Goal: Task Accomplishment & Management: Complete application form

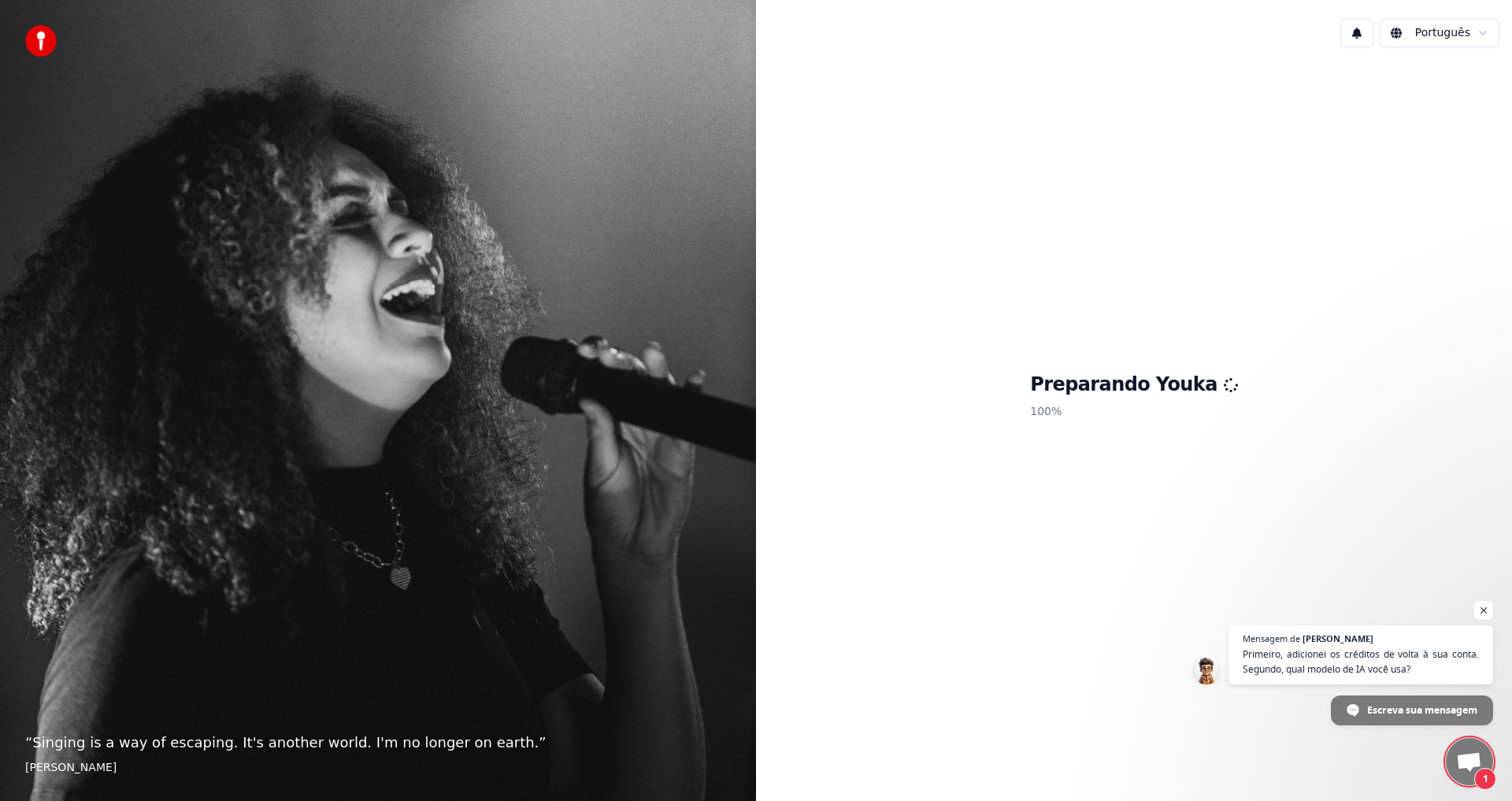
scroll to position [929, 0]
click at [1465, 765] on span "Bate-papo aberto" at bounding box center [1469, 763] width 26 height 22
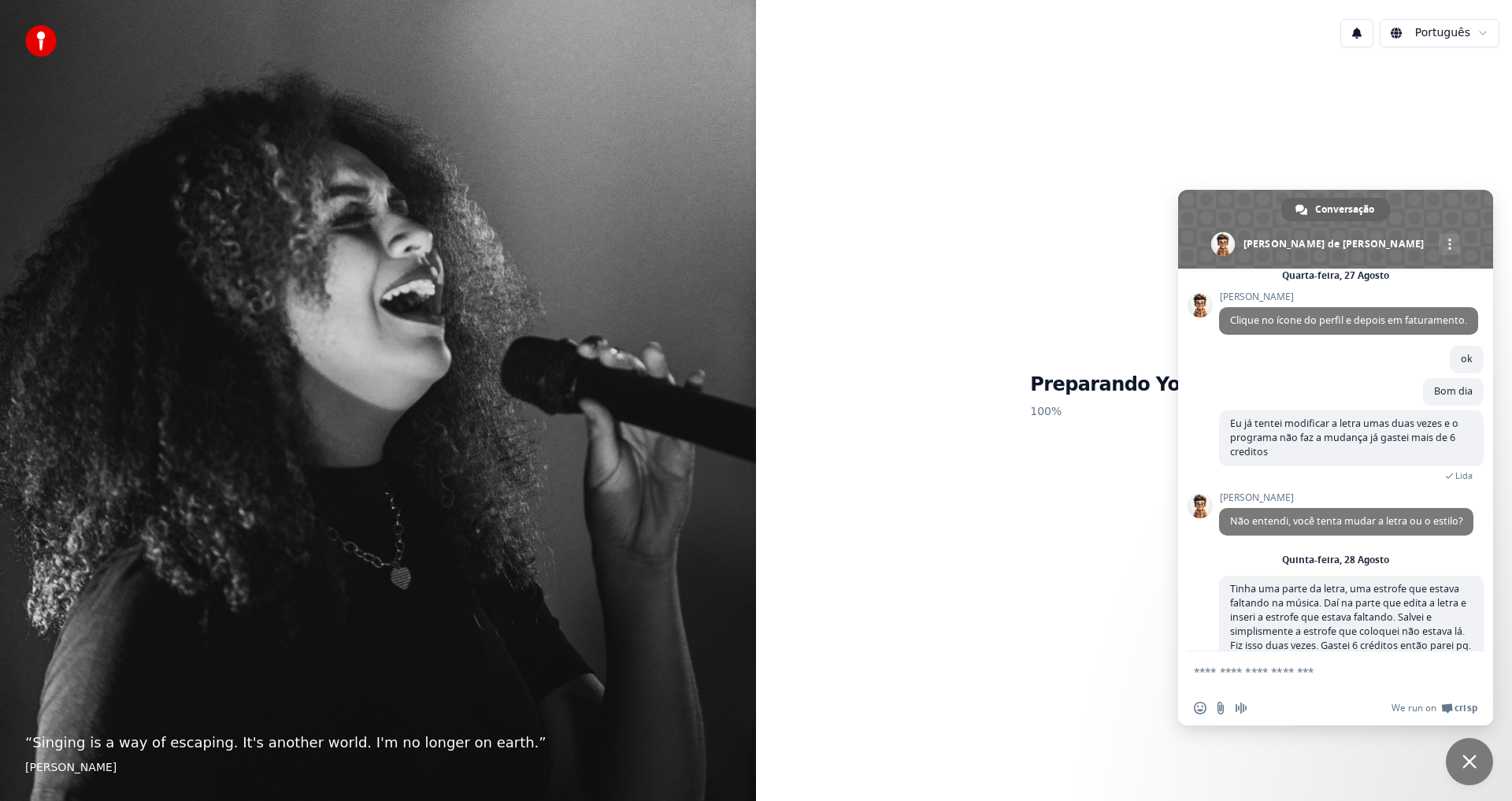
scroll to position [1316, 0]
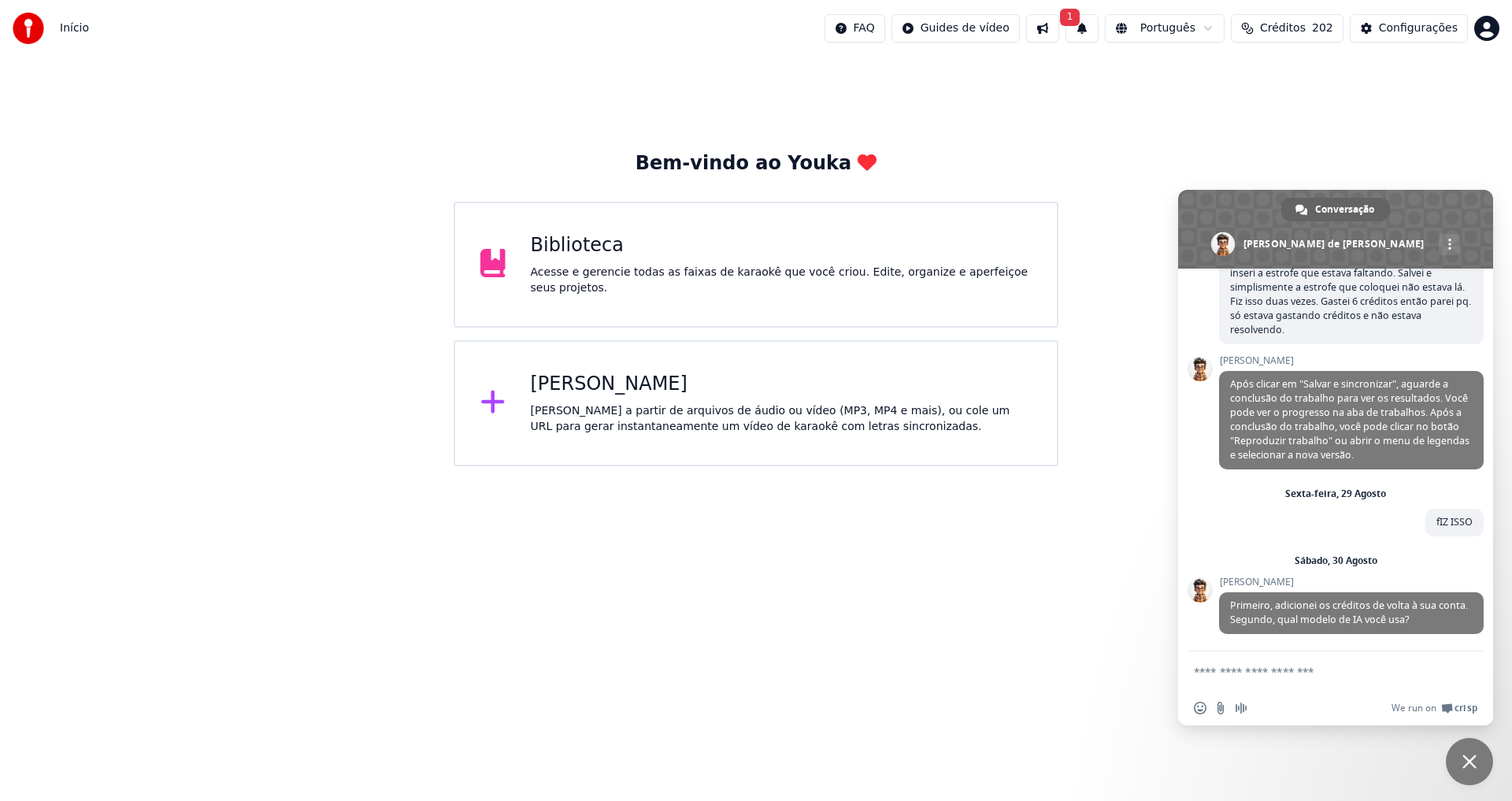
click at [587, 273] on div "Acesse e gerencie todas as faixas de karaokê que você criou. Edite, organize e …" at bounding box center [781, 279] width 501 height 32
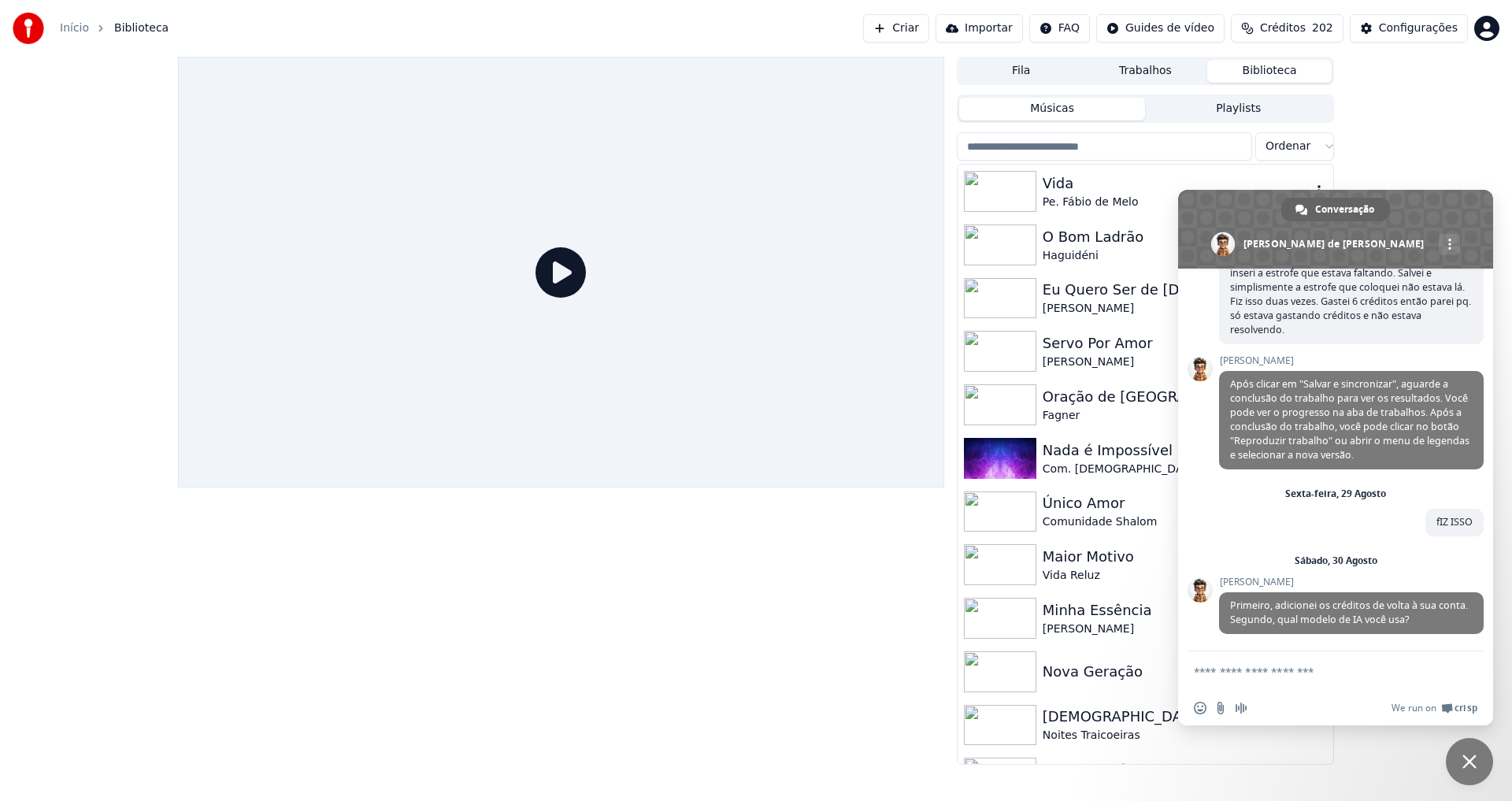
click at [1082, 202] on div "Pe. Fábio de Melo" at bounding box center [1176, 202] width 268 height 15
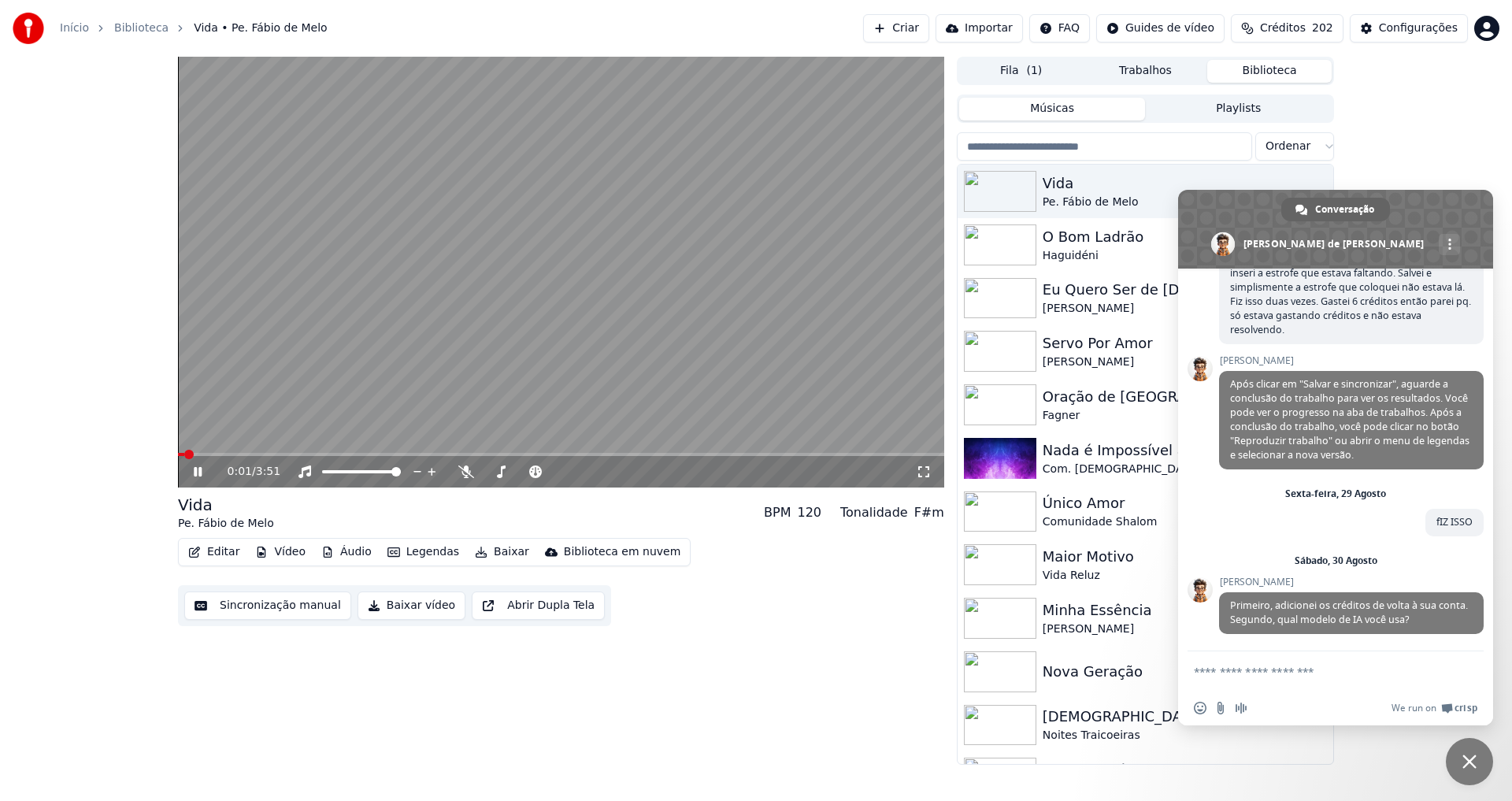
click at [195, 473] on icon at bounding box center [198, 472] width 8 height 10
click at [1397, 30] on div "Configurações" at bounding box center [1418, 28] width 79 height 15
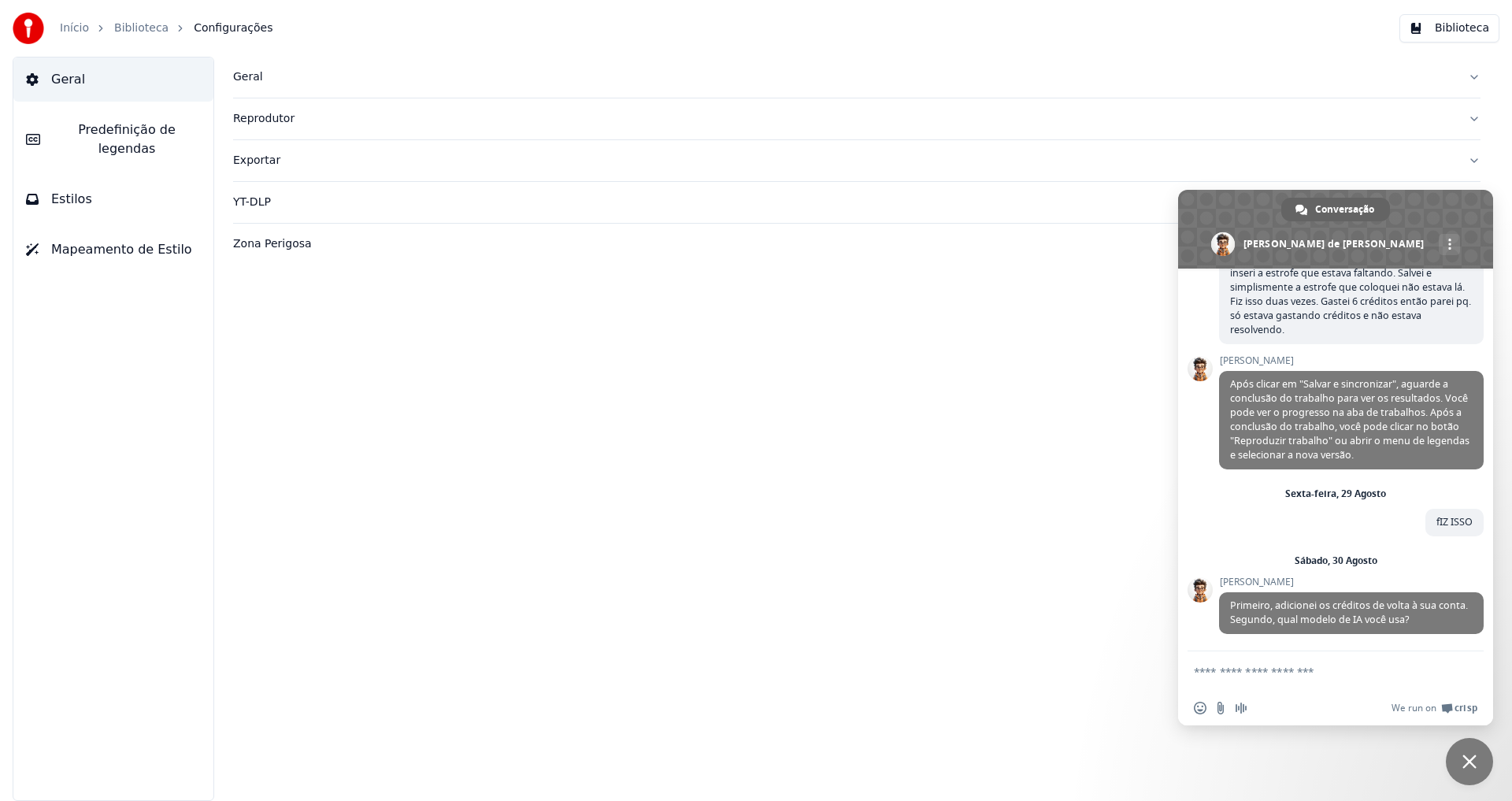
drag, startPoint x: 77, startPoint y: 85, endPoint x: 66, endPoint y: 86, distance: 11.0
click at [68, 85] on span "Geral" at bounding box center [67, 80] width 34 height 19
click at [67, 79] on span "Geral" at bounding box center [67, 80] width 34 height 19
click at [113, 240] on span "Mapeamento de Estilo" at bounding box center [121, 250] width 141 height 19
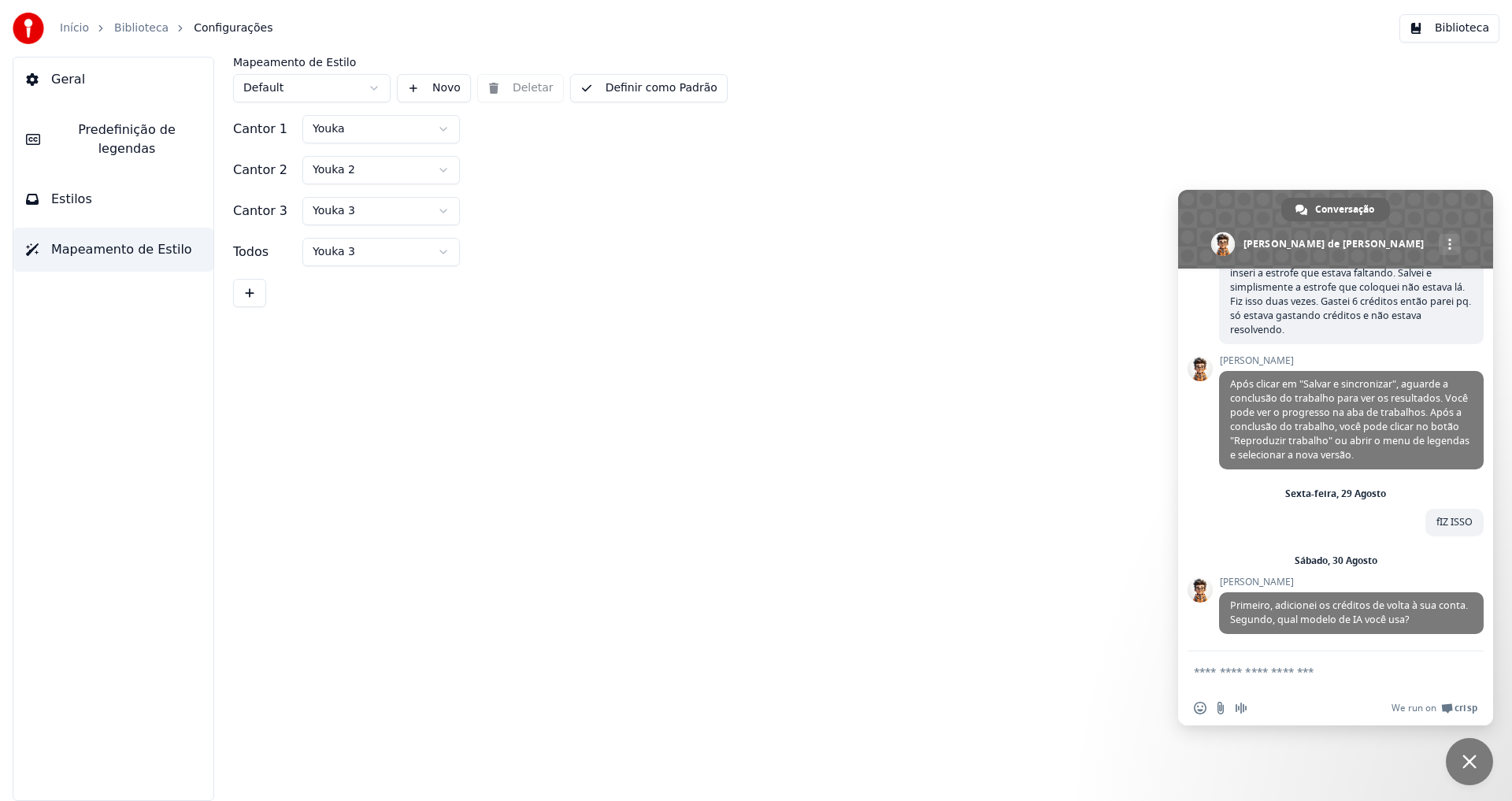
click at [74, 190] on span "Estilos" at bounding box center [71, 200] width 41 height 19
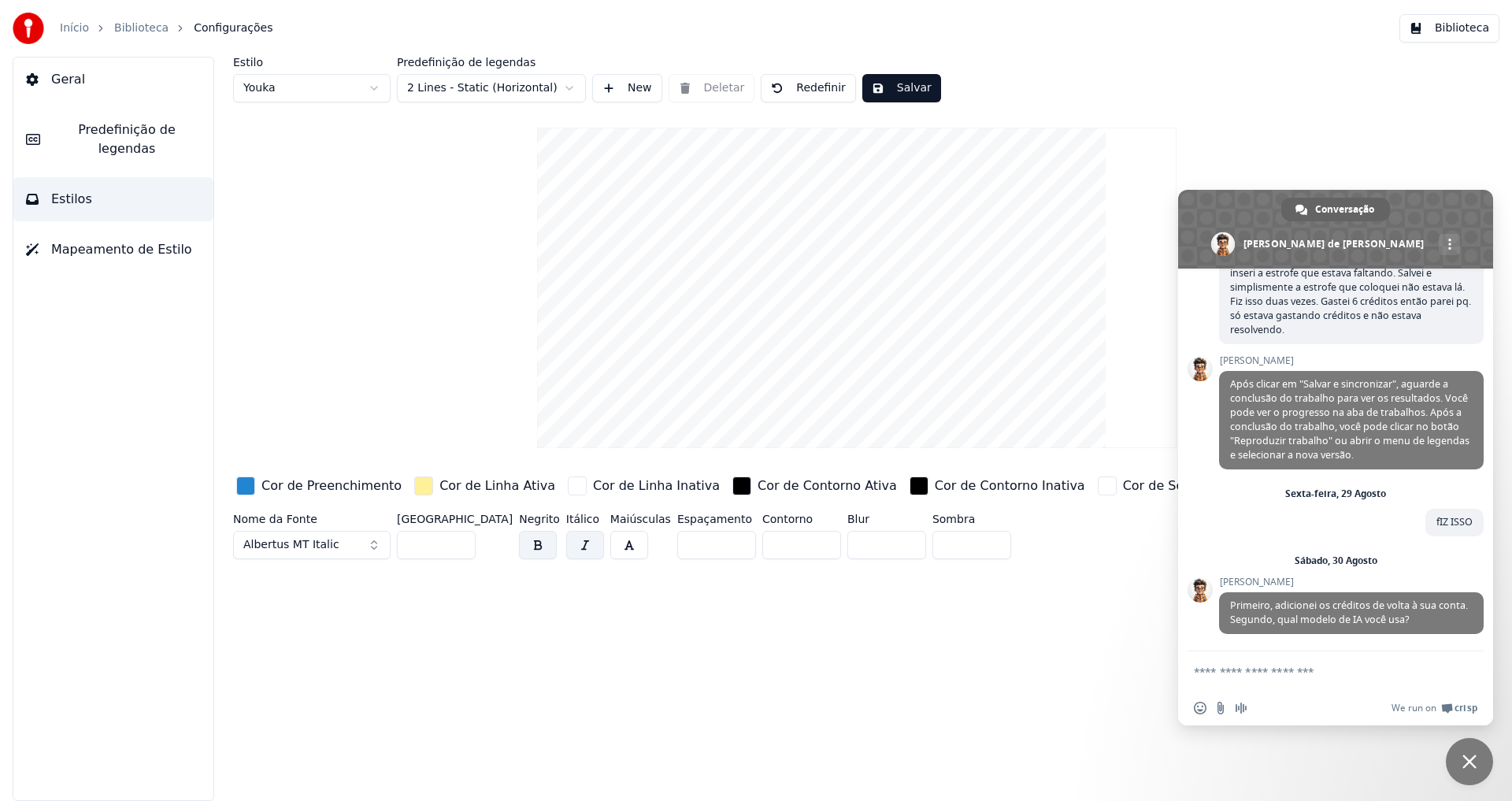
click at [146, 131] on span "Predefinição de legendas" at bounding box center [127, 138] width 148 height 37
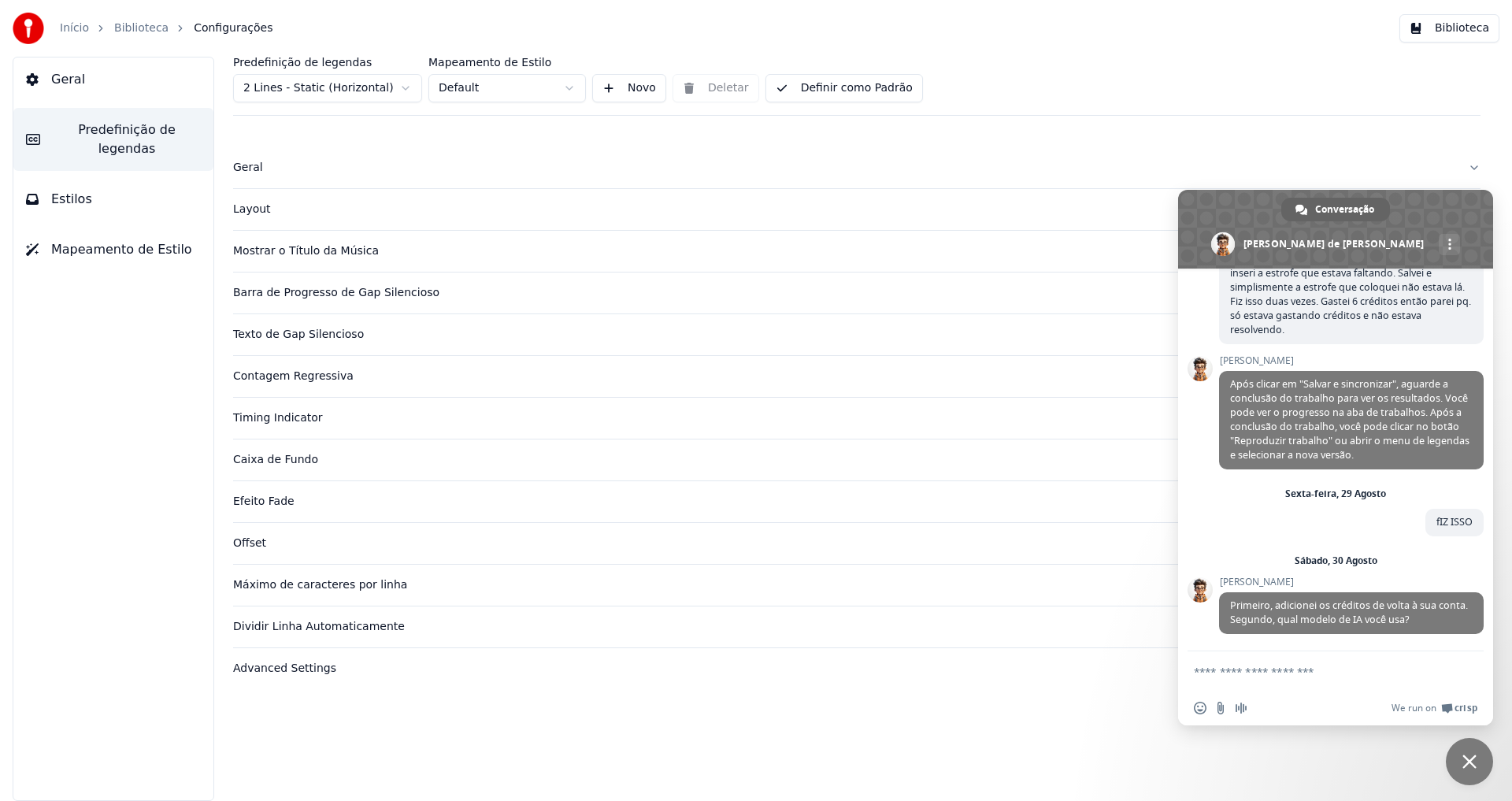
click at [96, 131] on span "Predefinição de legendas" at bounding box center [127, 138] width 148 height 37
click at [75, 22] on link "Início" at bounding box center [74, 28] width 29 height 15
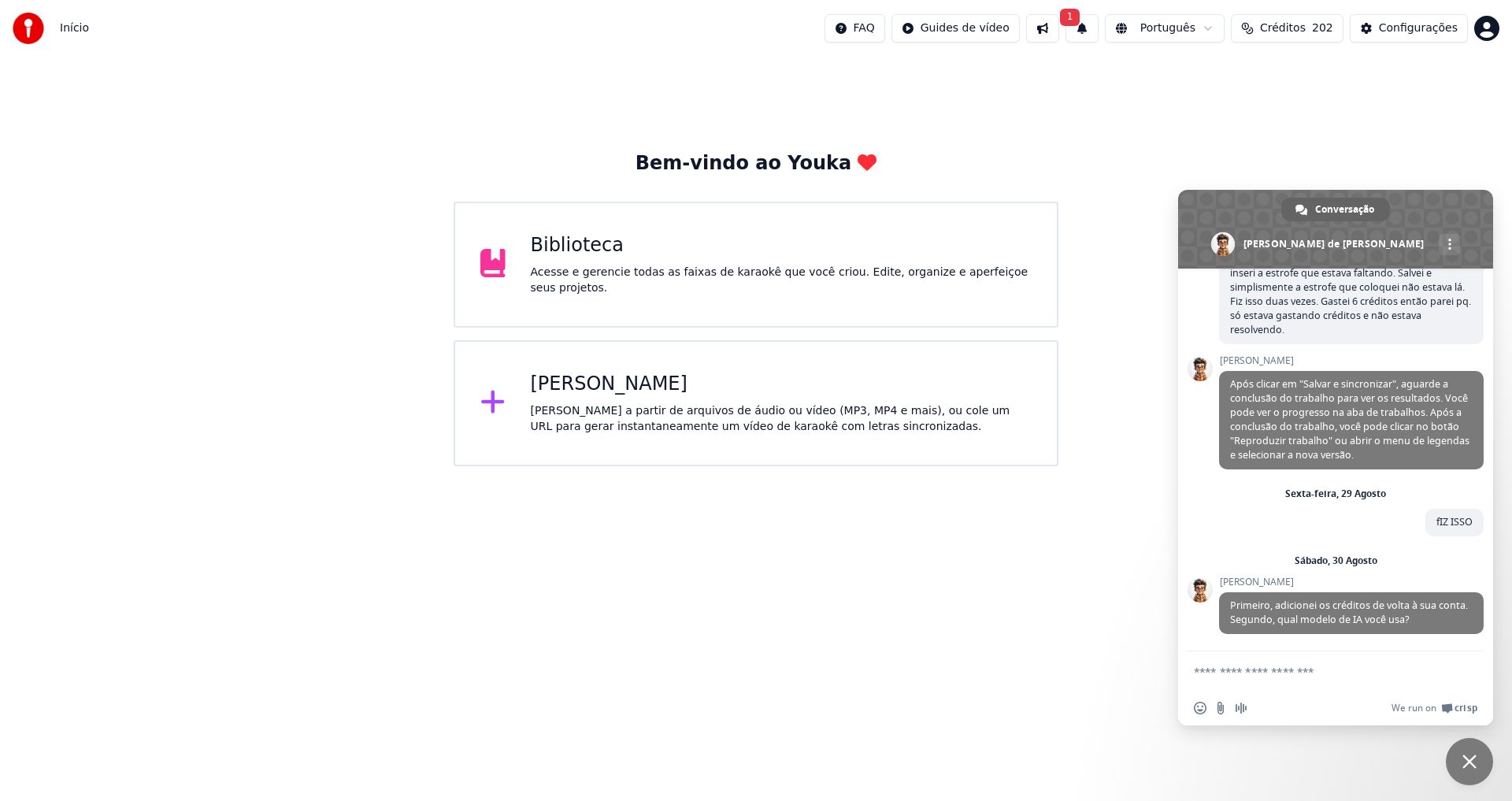
click at [580, 423] on div "[PERSON_NAME] a partir de arquivos de áudio ou vídeo (MP3, MP4 e mais), ou cole…" at bounding box center [781, 419] width 501 height 32
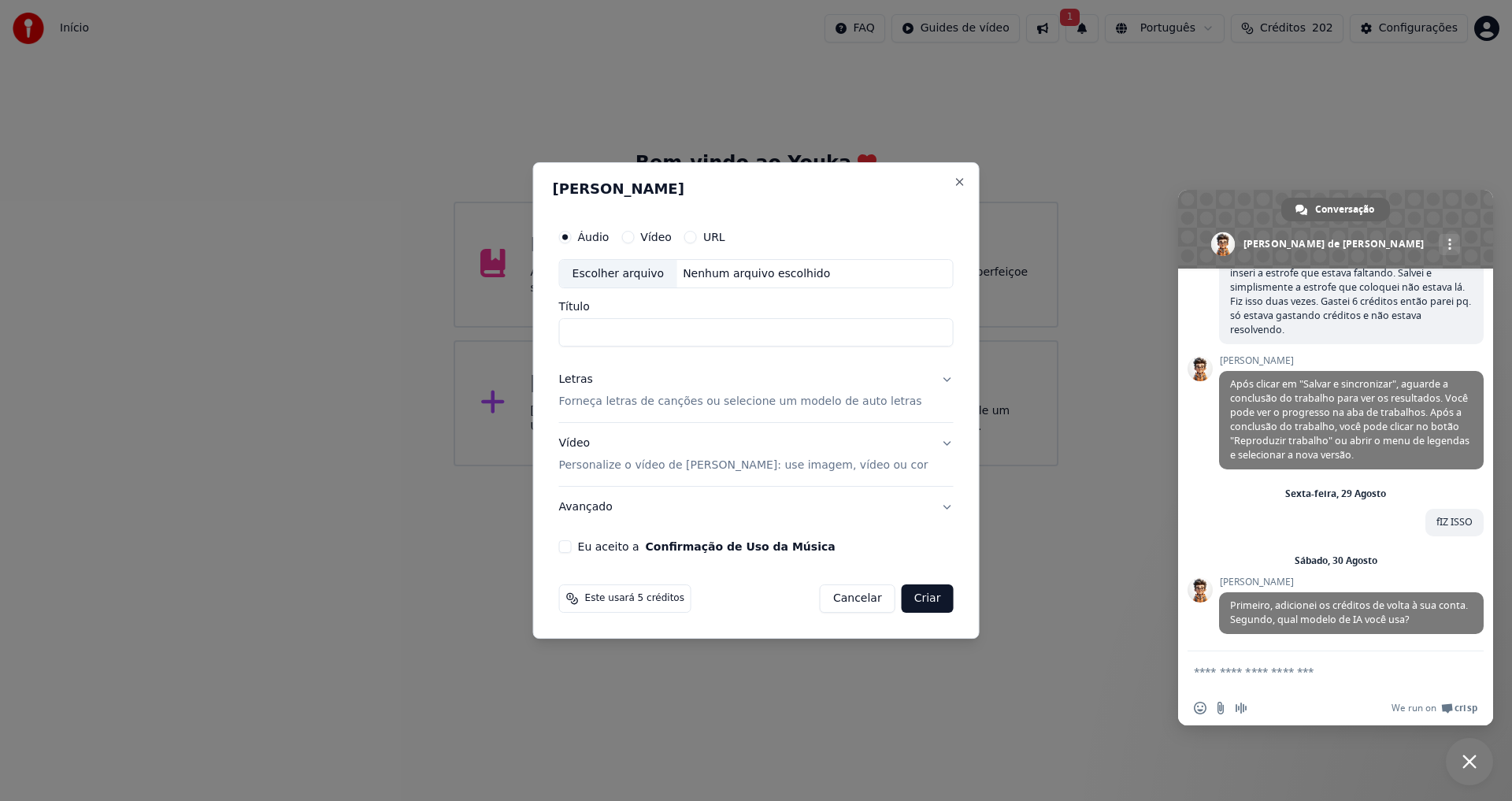
click at [732, 403] on p "Forneça letras de canções ou selecione um modelo de auto letras" at bounding box center [741, 402] width 363 height 15
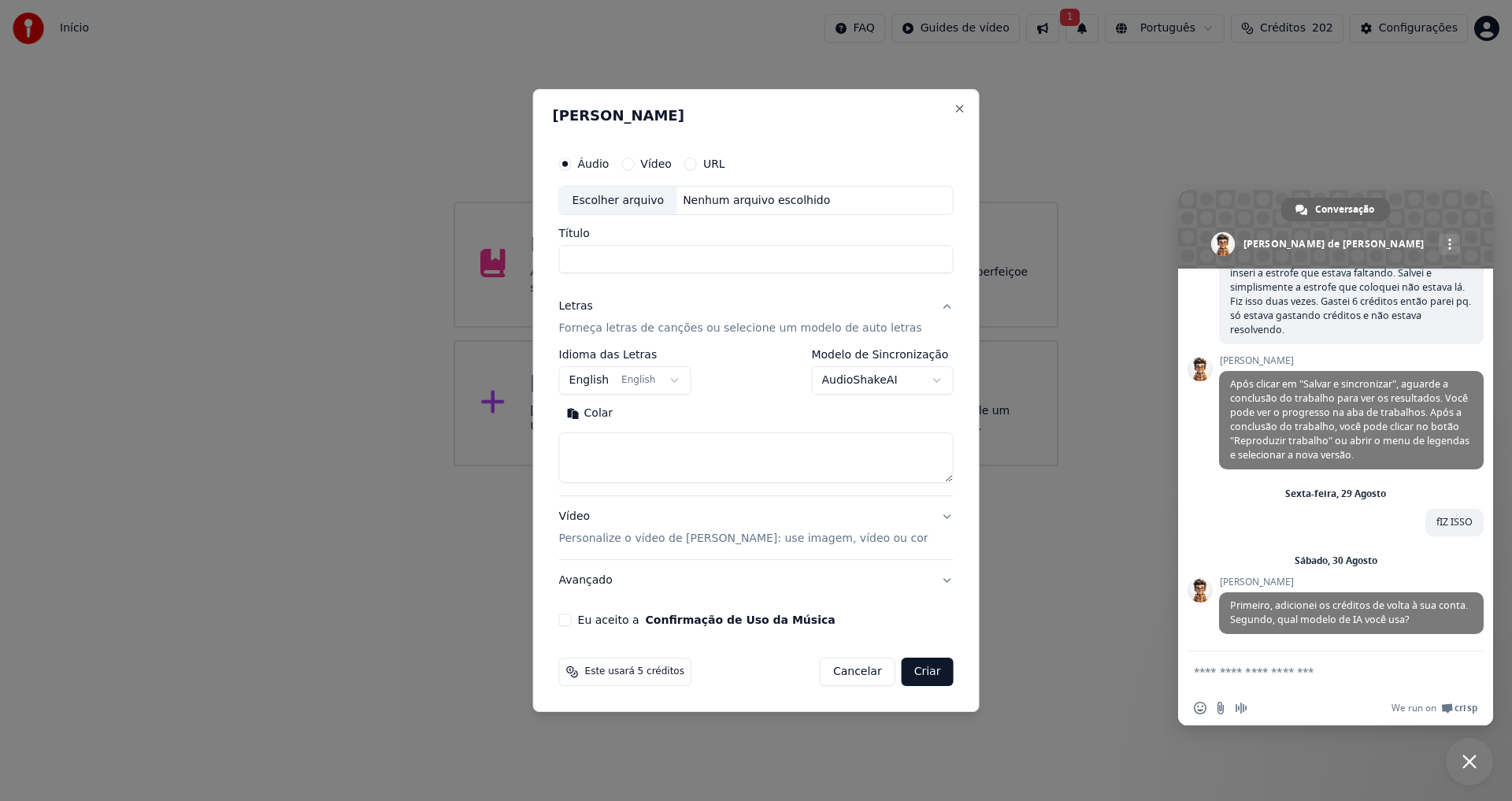
select select
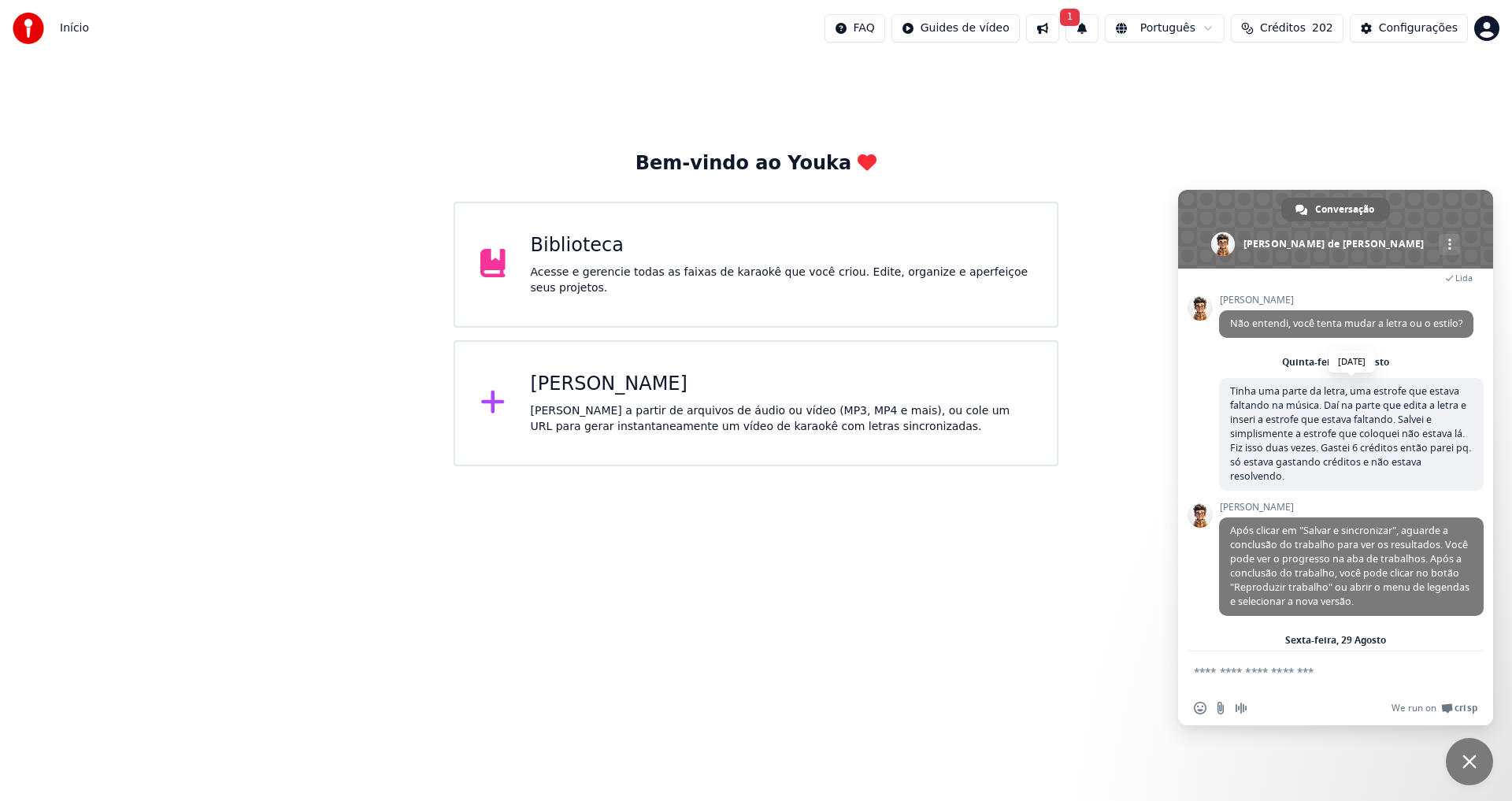
scroll to position [1316, 0]
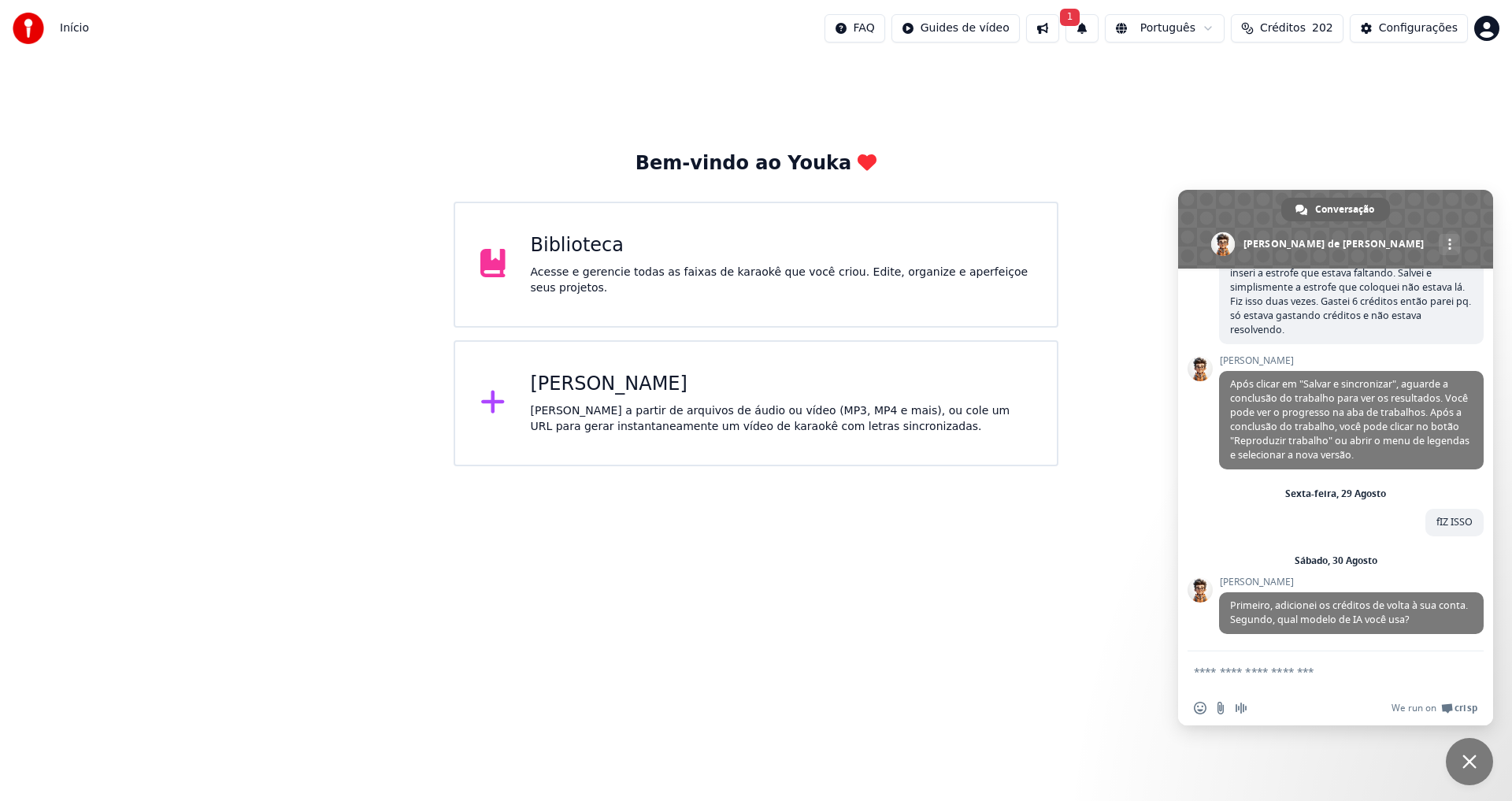
click at [1273, 679] on textarea "Escreva sua mensagem..." at bounding box center [1320, 670] width 252 height 39
click at [595, 383] on div "[PERSON_NAME]" at bounding box center [781, 384] width 501 height 25
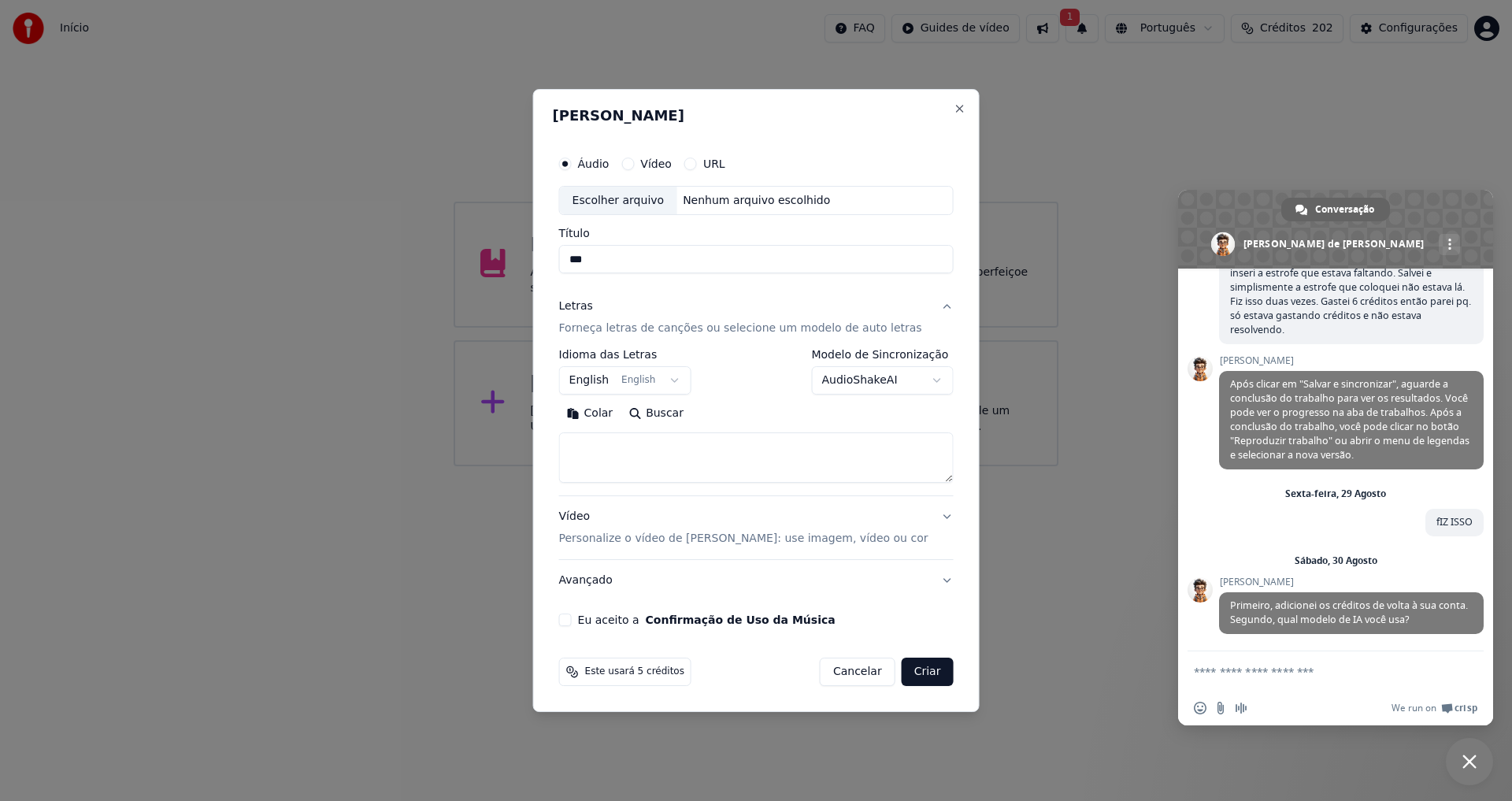
type input "**"
select select
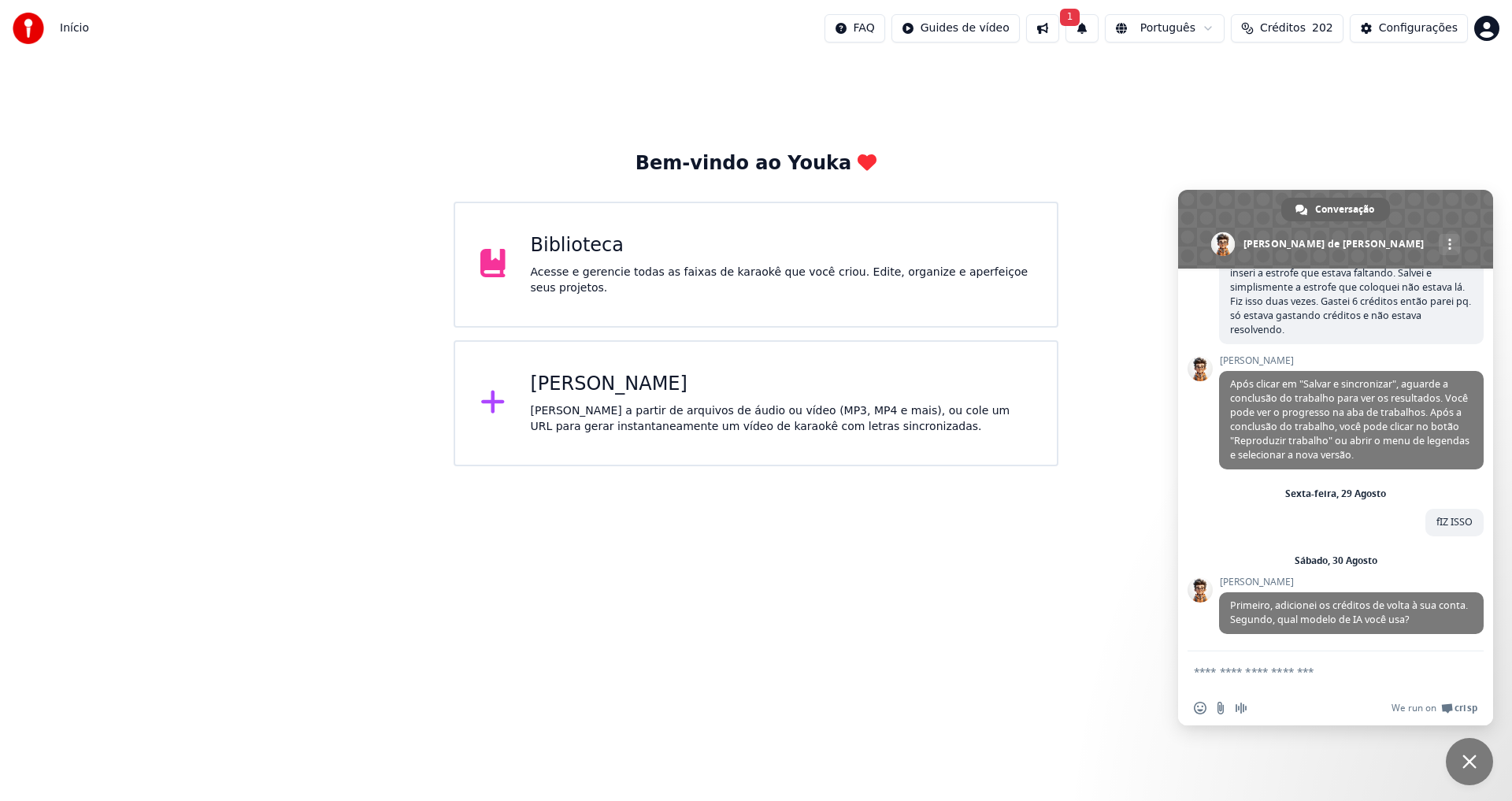
click at [1301, 675] on textarea "Escreva sua mensagem..." at bounding box center [1320, 670] width 252 height 39
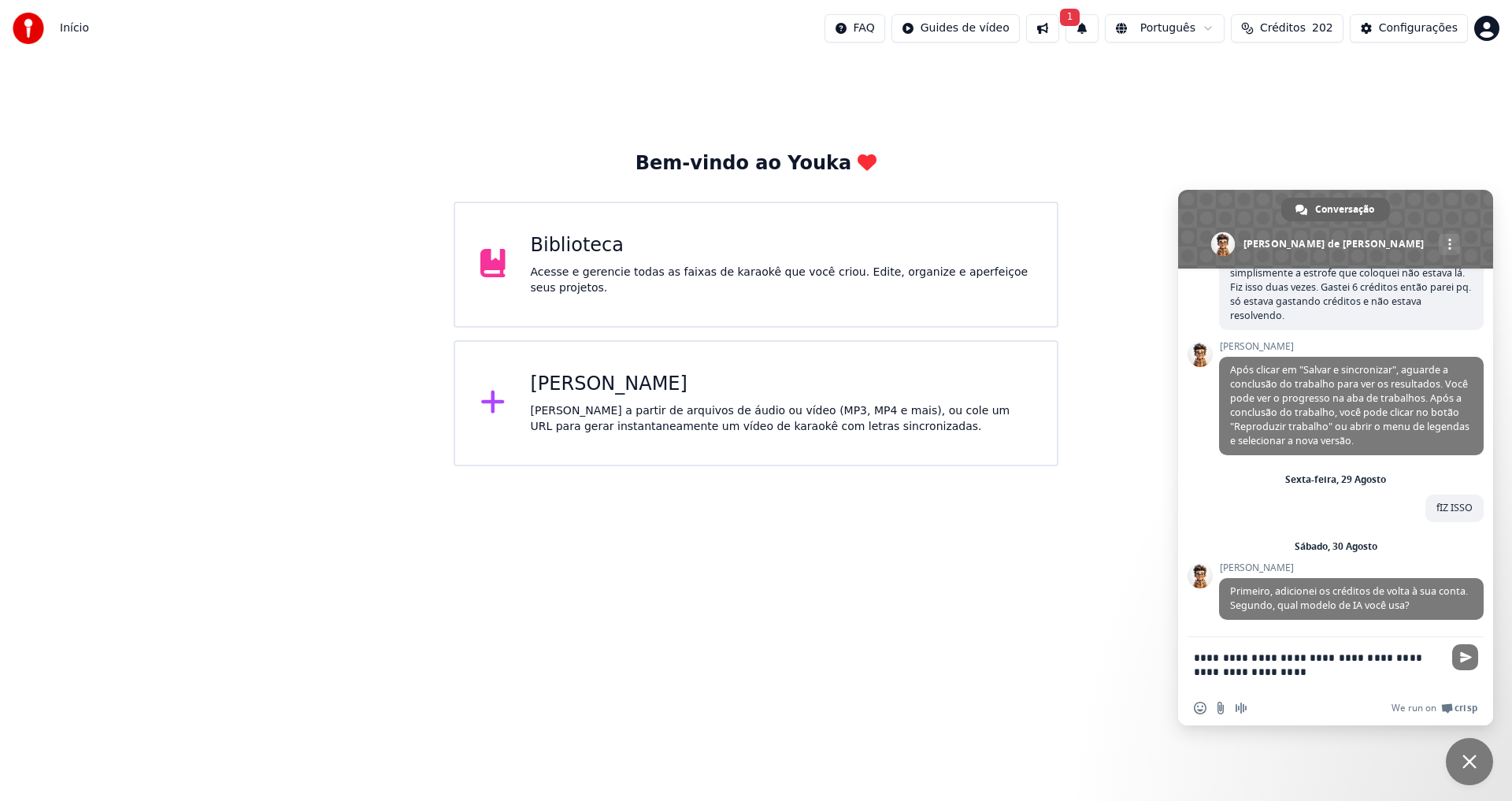
type textarea "**********"
click at [614, 381] on div "[PERSON_NAME]" at bounding box center [781, 384] width 501 height 25
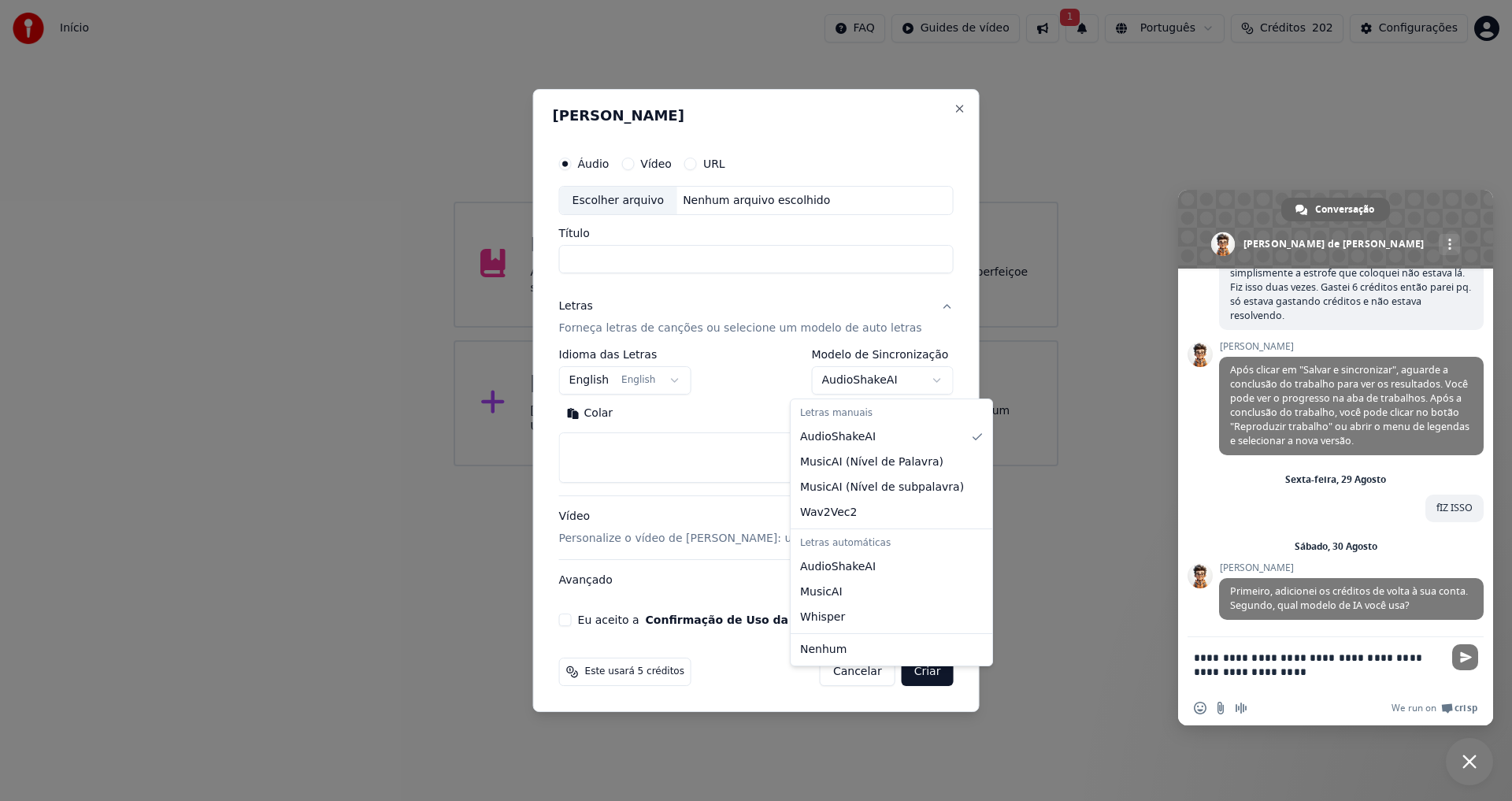
click at [815, 382] on body "Início FAQ Guides de vídeo 1 Português Créditos 202 Configurações Bem-vindo ao …" at bounding box center [756, 232] width 1512 height 466
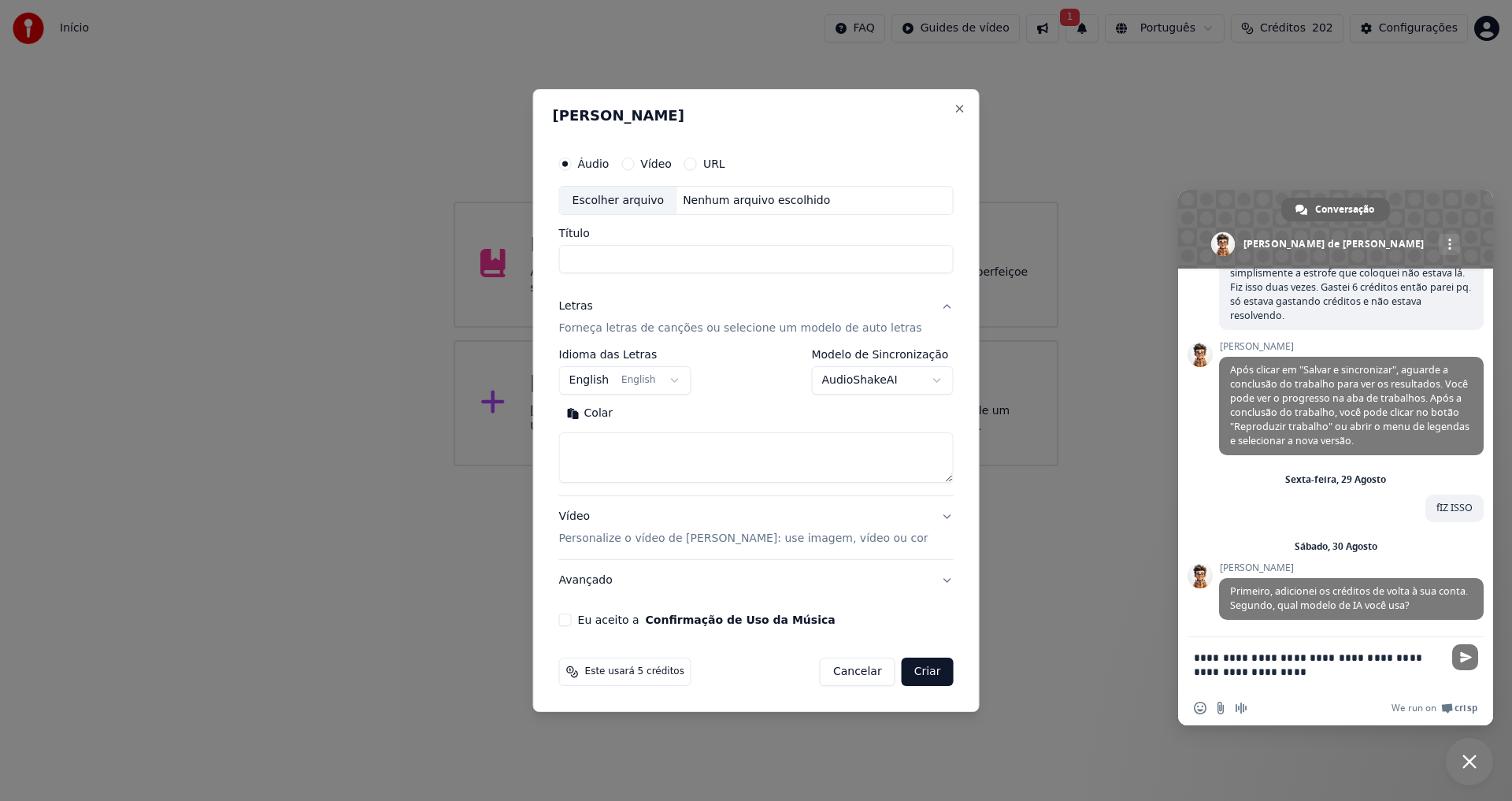
click at [863, 382] on body "Início FAQ Guides de vídeo 1 Português Créditos 202 Configurações Bem-vindo ao …" at bounding box center [756, 232] width 1512 height 466
select select
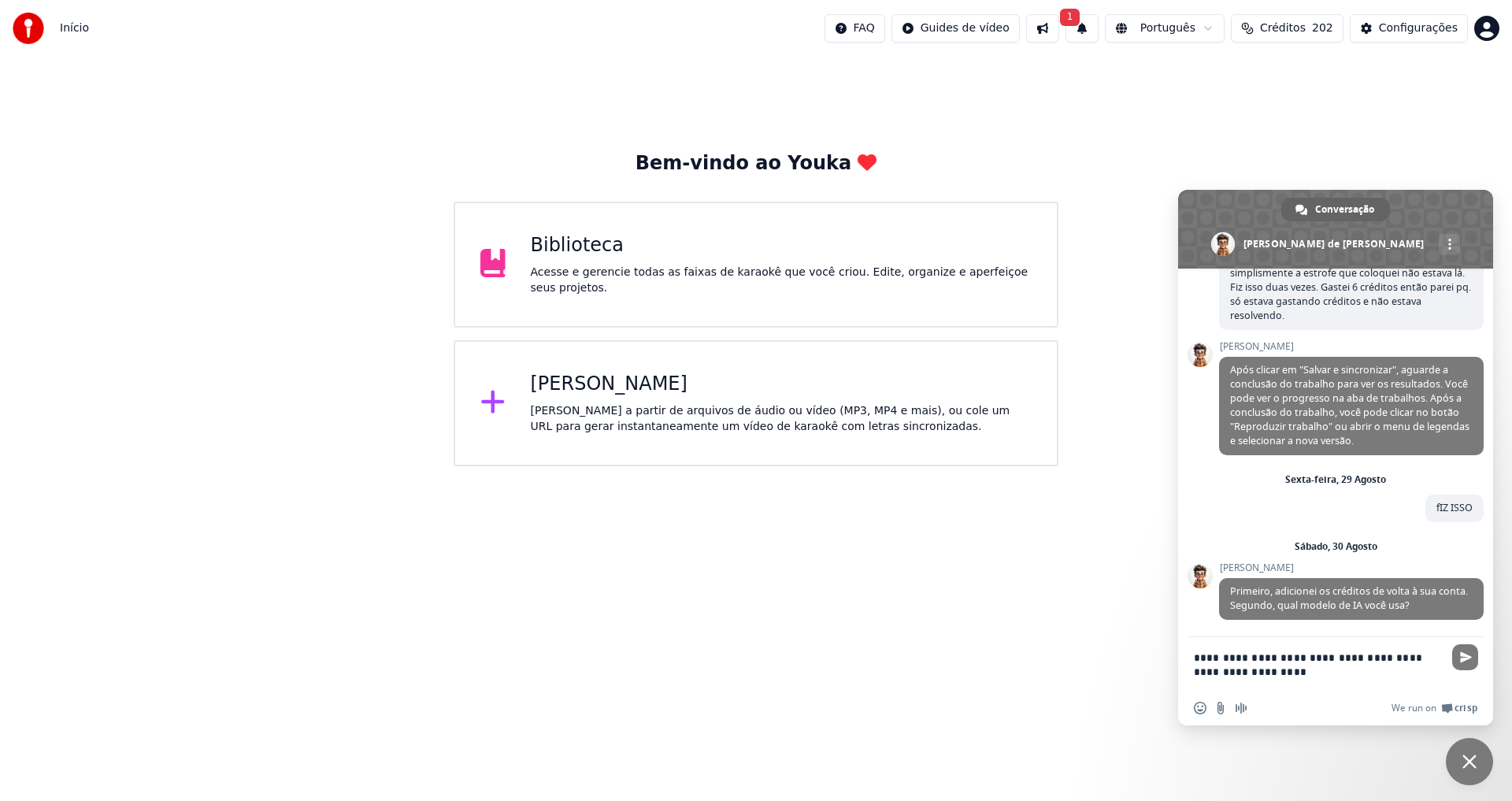
click at [1281, 672] on textarea "**********" at bounding box center [1320, 664] width 252 height 54
type textarea "**********"
click at [573, 390] on div "[PERSON_NAME]" at bounding box center [781, 384] width 501 height 25
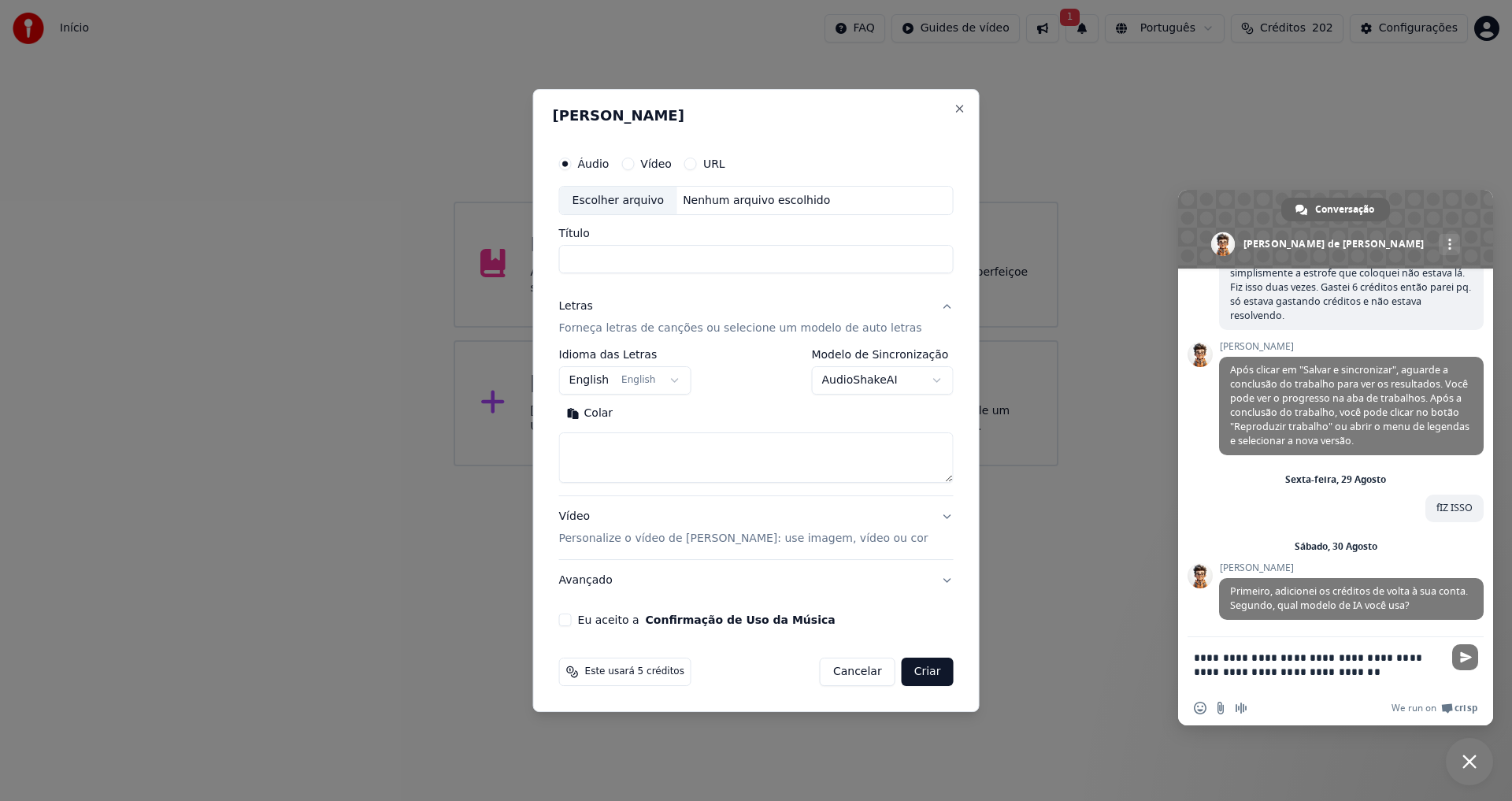
select select
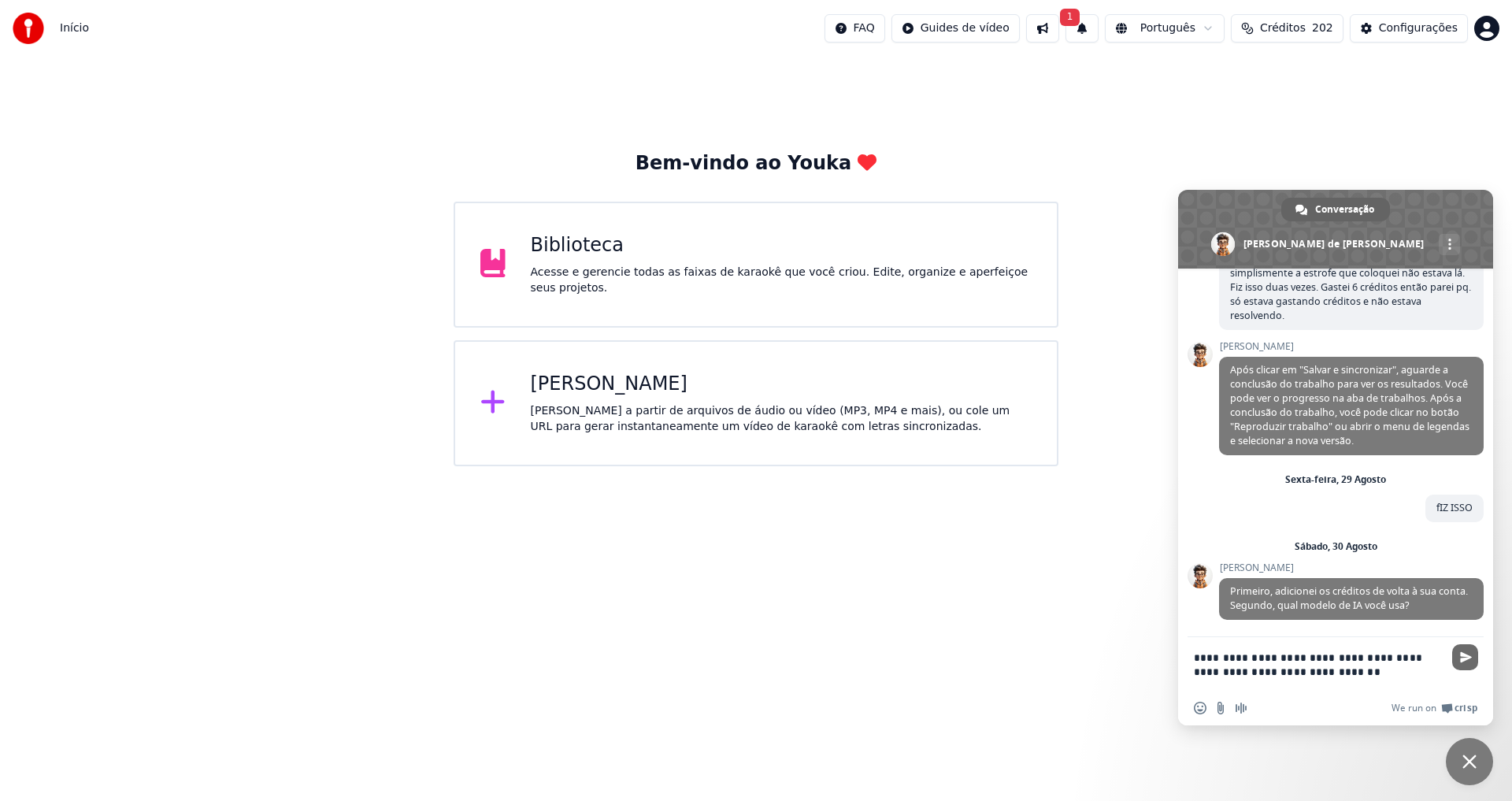
click at [1465, 657] on span "Enviar" at bounding box center [1466, 657] width 12 height 12
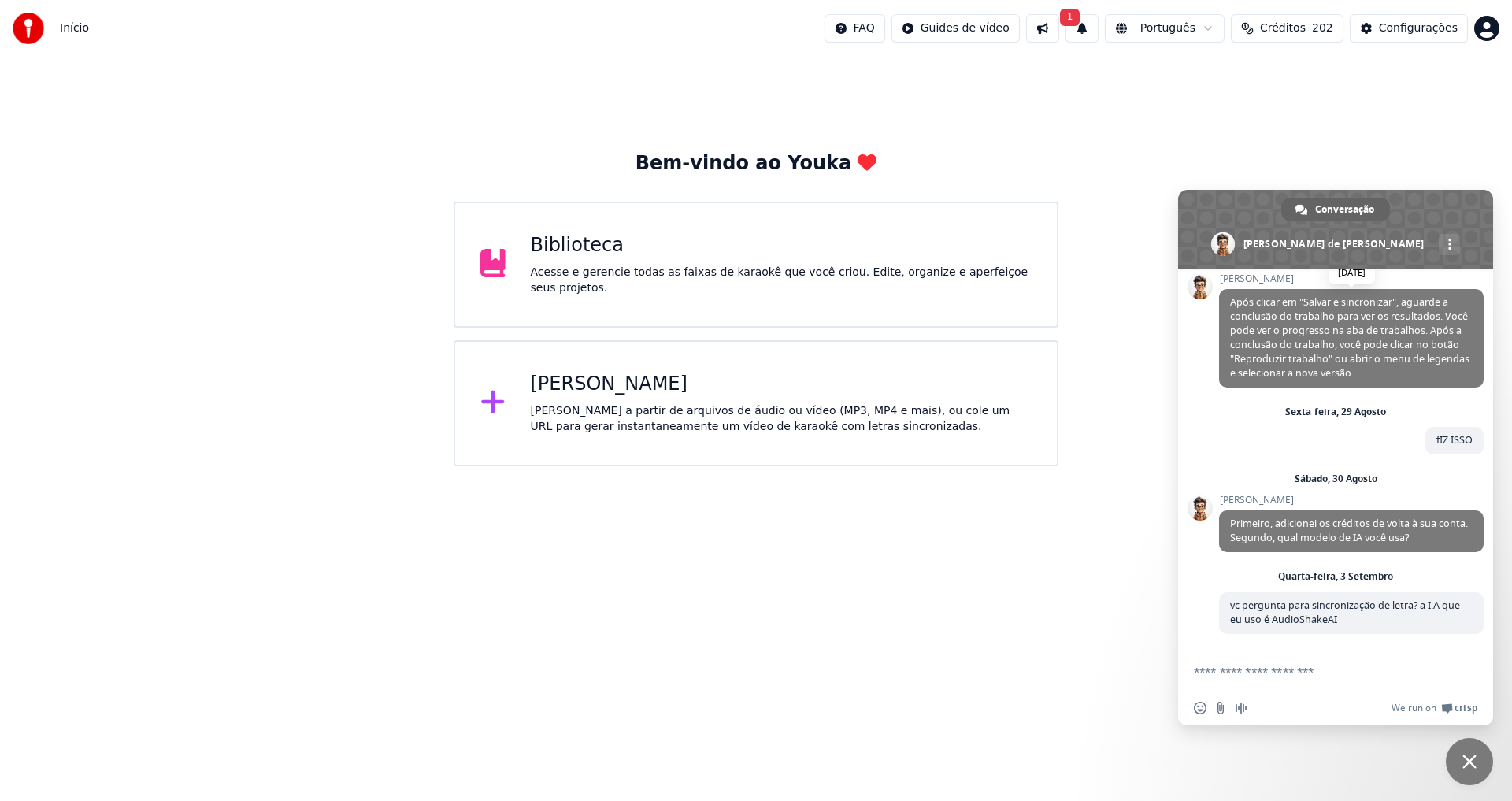
scroll to position [1397, 0]
click at [1288, 29] on span "Créditos" at bounding box center [1282, 28] width 46 height 15
click at [1407, 24] on div "Configurações" at bounding box center [1418, 28] width 79 height 15
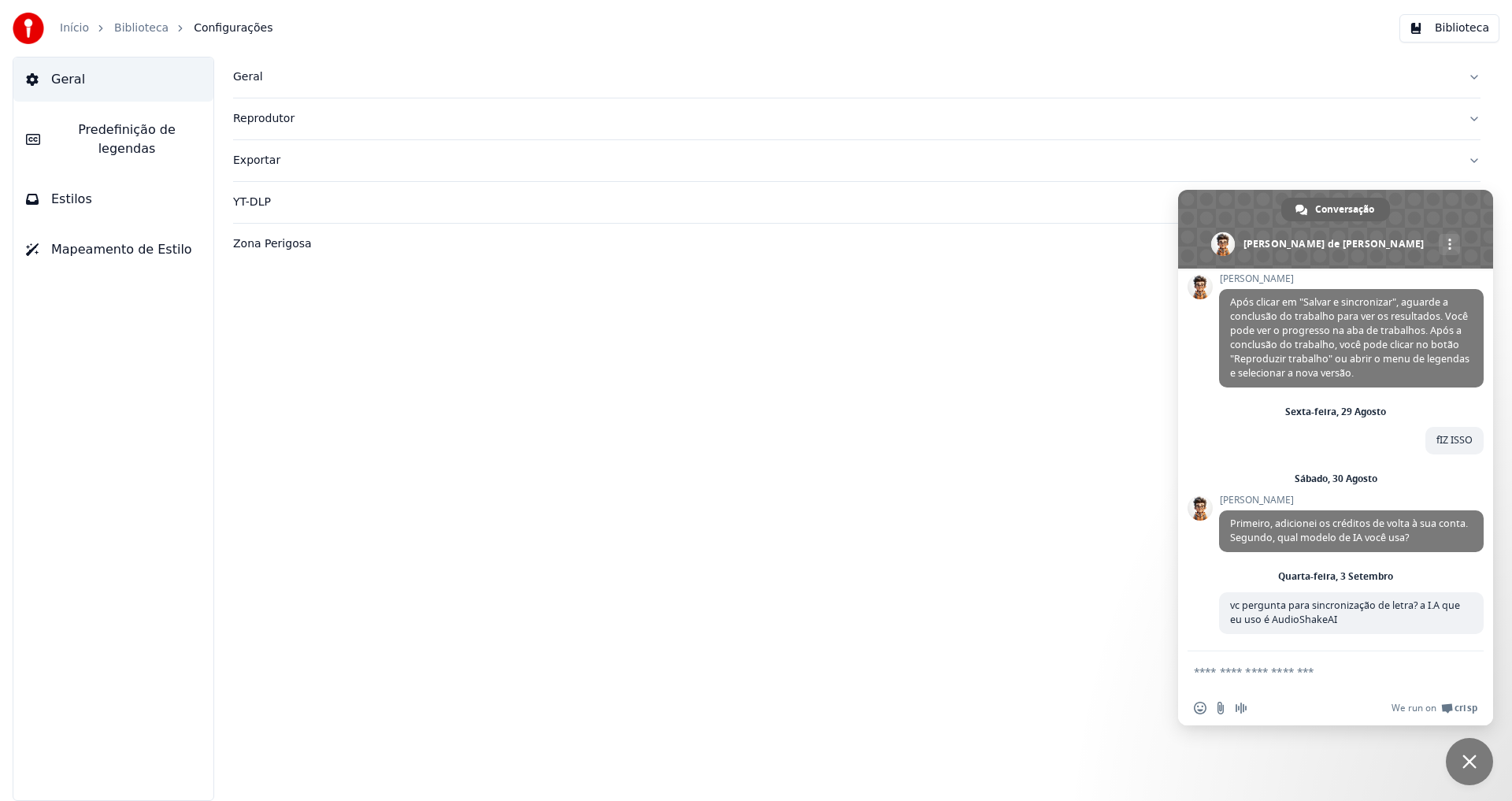
click at [66, 26] on link "Início" at bounding box center [74, 28] width 29 height 15
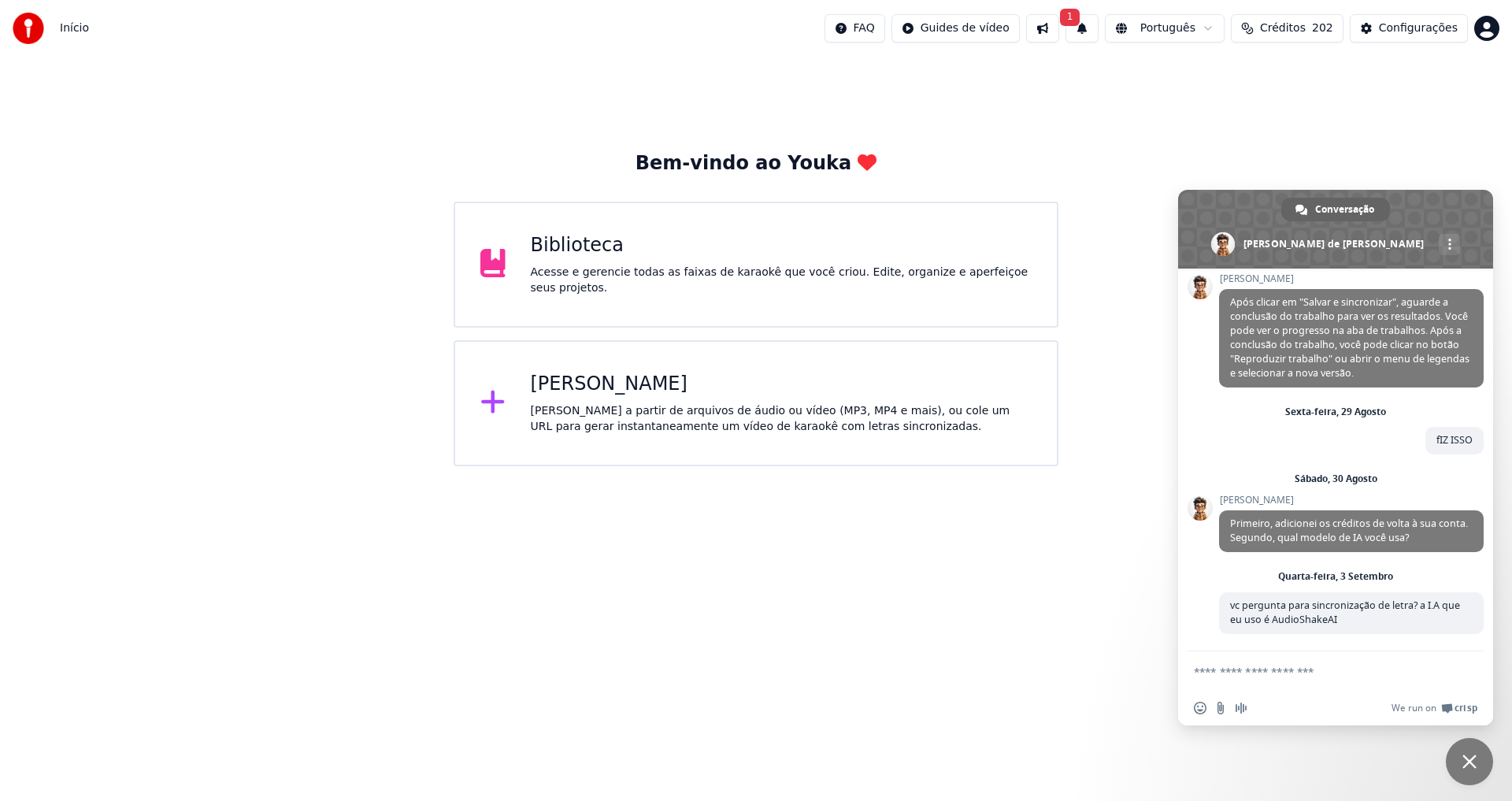
click at [1488, 26] on html "Início FAQ Guides de vídeo 1 Português Créditos 202 Configurações Bem-vindo ao …" at bounding box center [756, 232] width 1512 height 466
click at [1373, 94] on span "Faturamento" at bounding box center [1393, 102] width 70 height 15
click at [1402, 108] on div "Bem-vindo ao Youka Biblioteca Acesse e gerencie todas as faixas de karaokê que …" at bounding box center [756, 261] width 1512 height 409
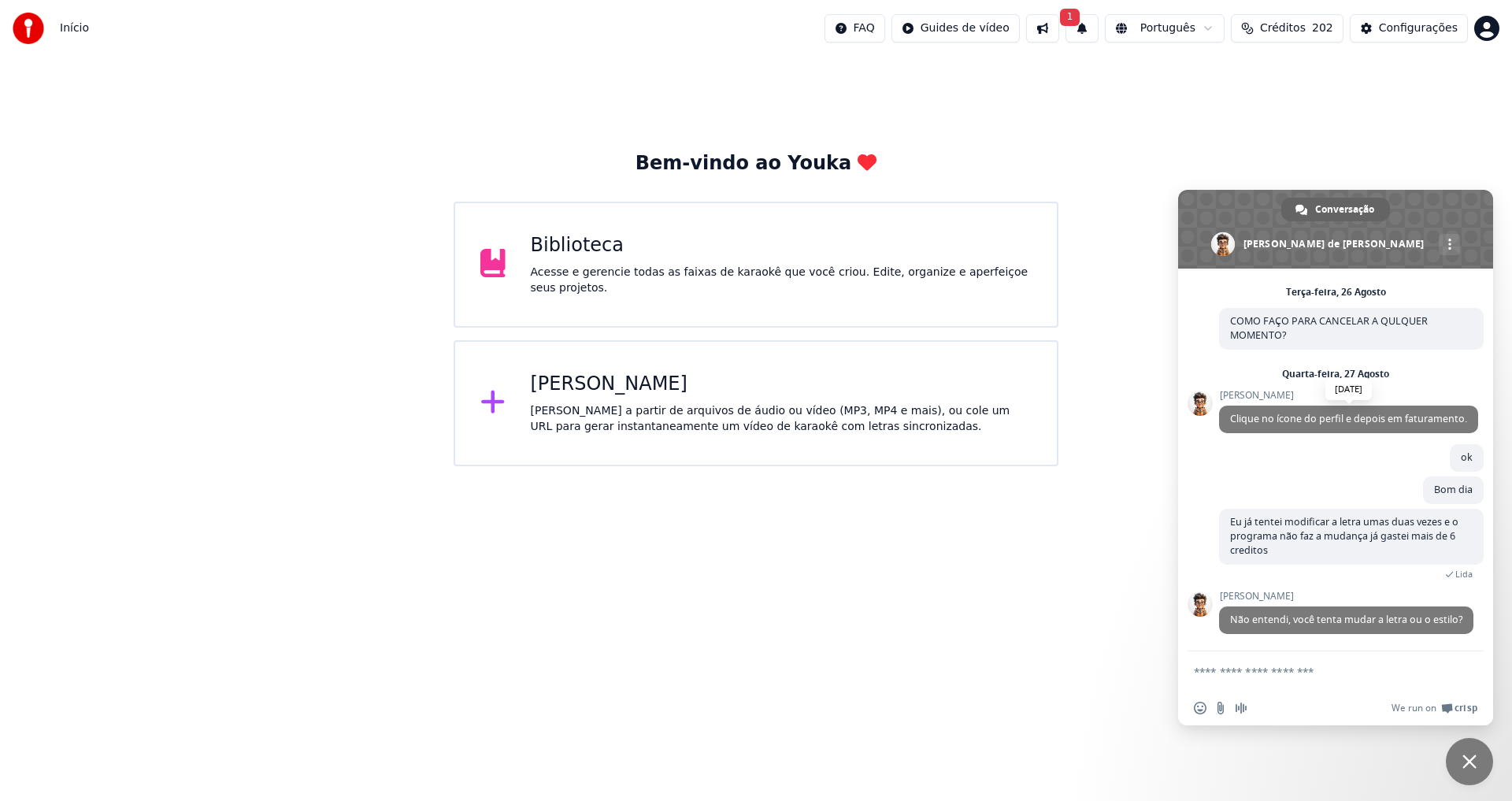
scroll to position [736, 0]
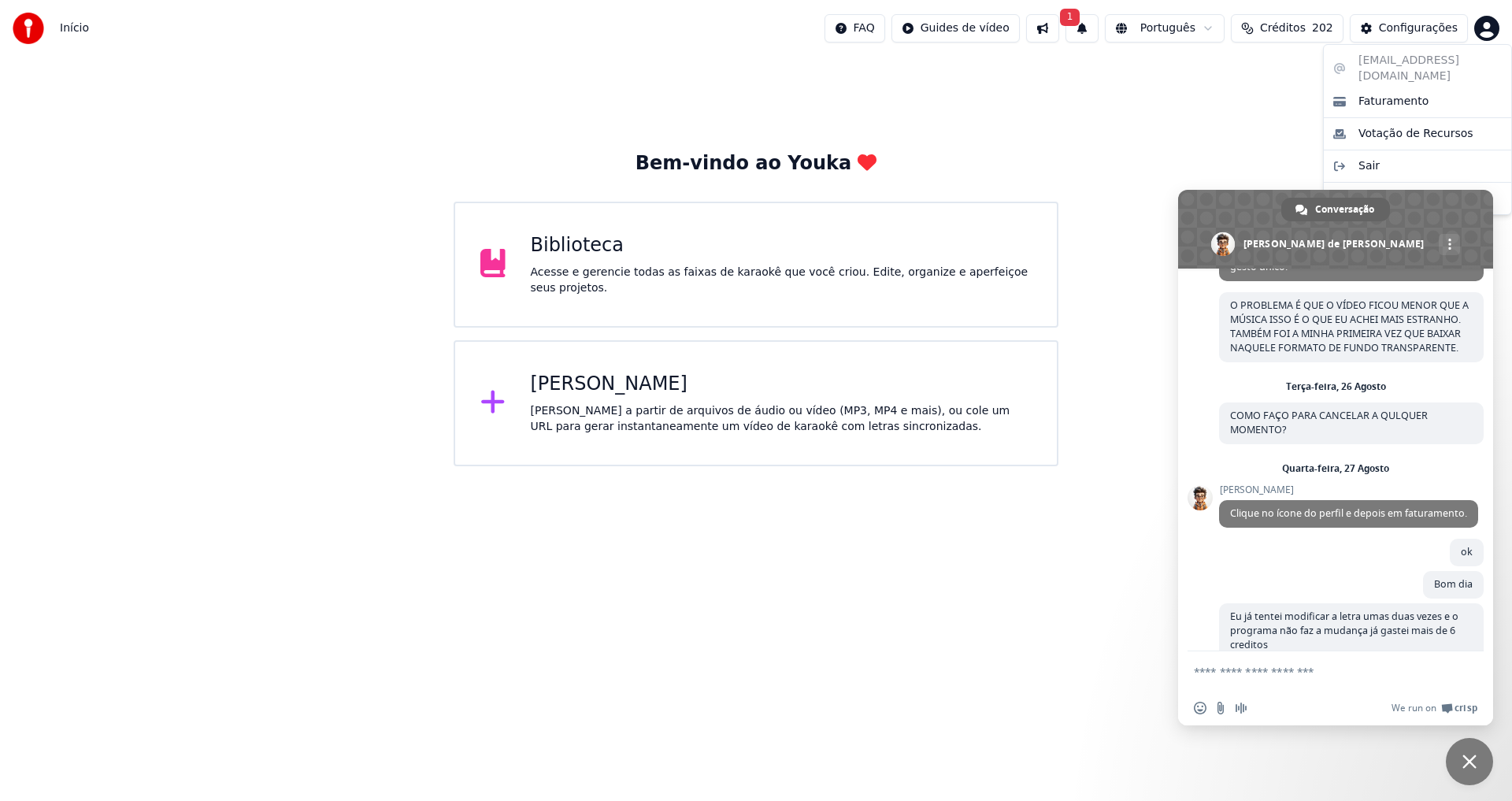
click at [1487, 26] on html "Início FAQ Guides de vídeo 1 Português Créditos 202 Configurações Bem-vindo ao …" at bounding box center [756, 232] width 1512 height 466
click at [1392, 94] on span "Faturamento" at bounding box center [1393, 102] width 70 height 15
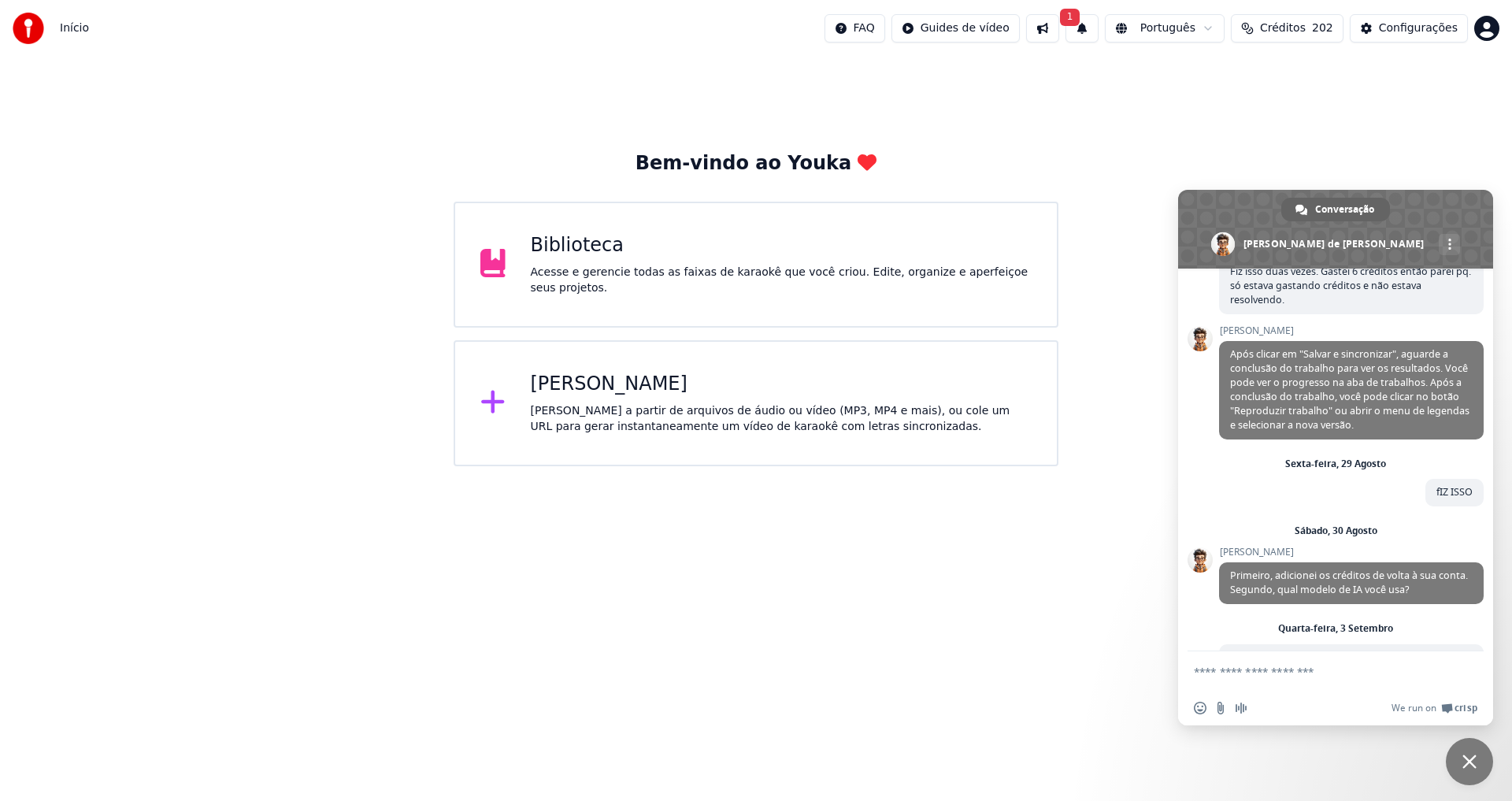
scroll to position [1397, 0]
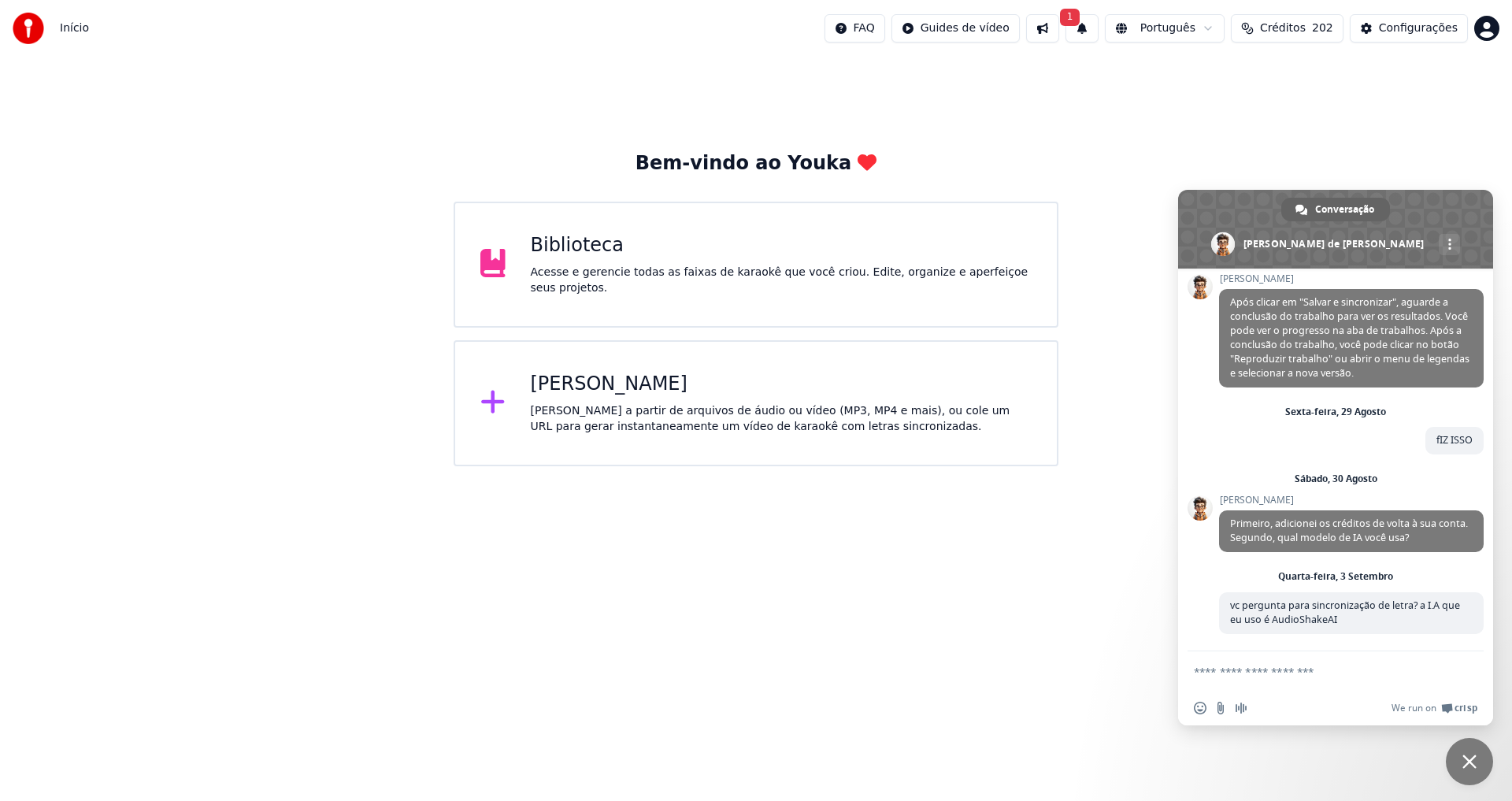
click at [1470, 764] on span "Bate-papo" at bounding box center [1469, 761] width 14 height 14
